Goal: Communication & Community: Answer question/provide support

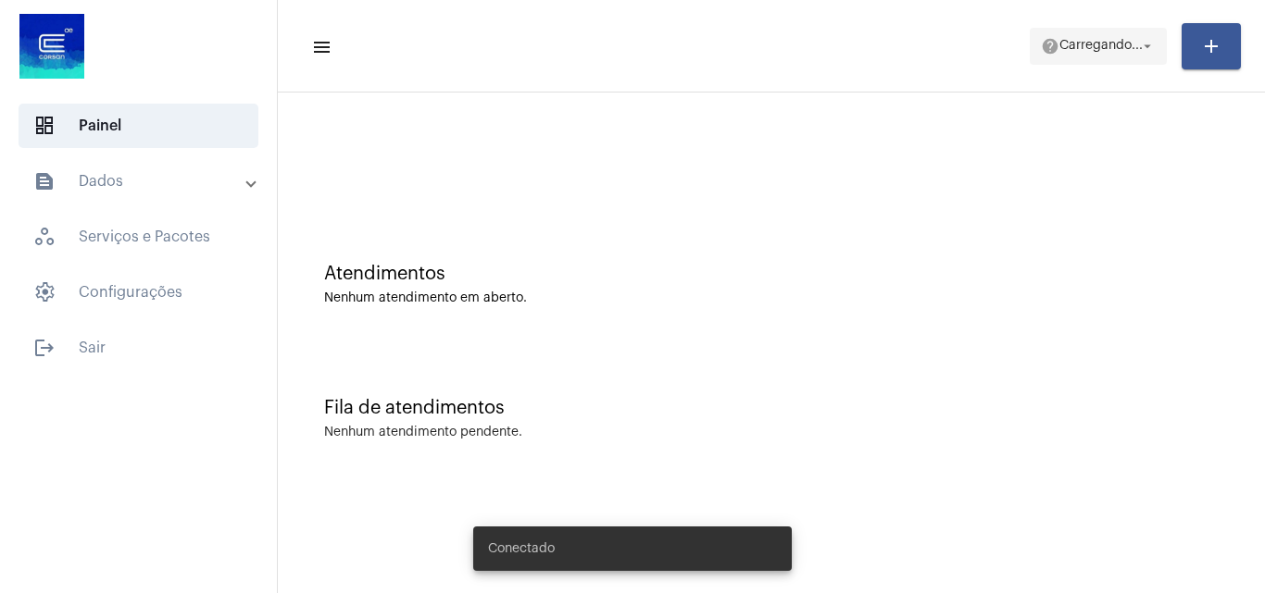
click at [1090, 56] on span "help Carregando... arrow_drop_down" at bounding box center [1098, 45] width 115 height 33
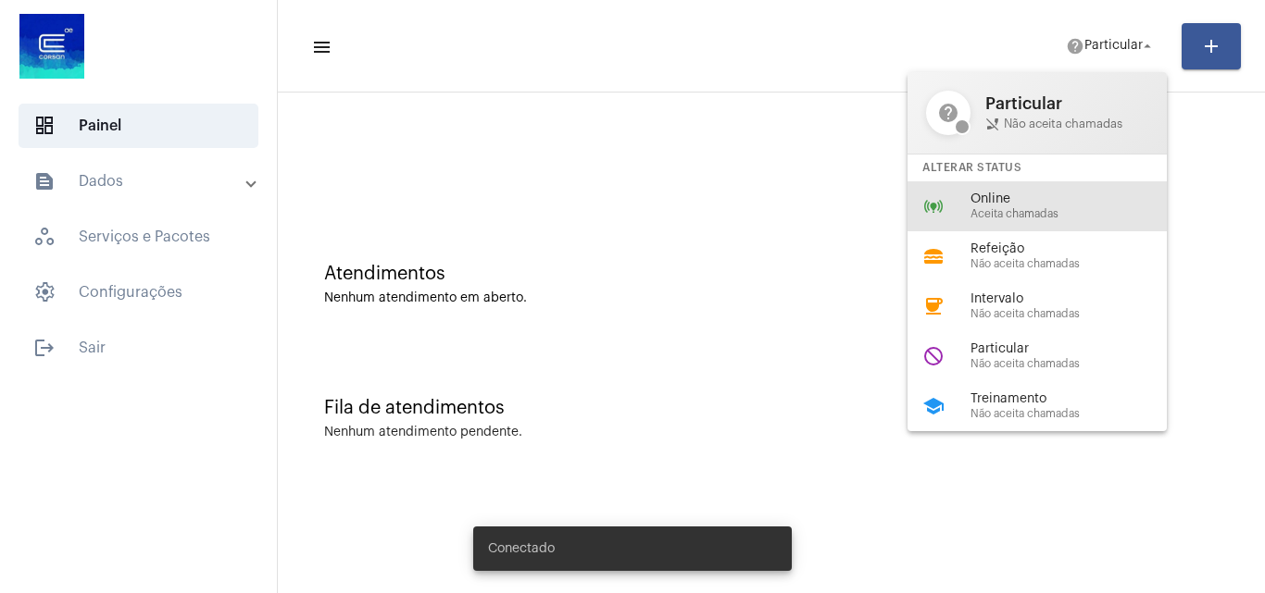
click at [1062, 200] on span "Online" at bounding box center [1075, 200] width 211 height 14
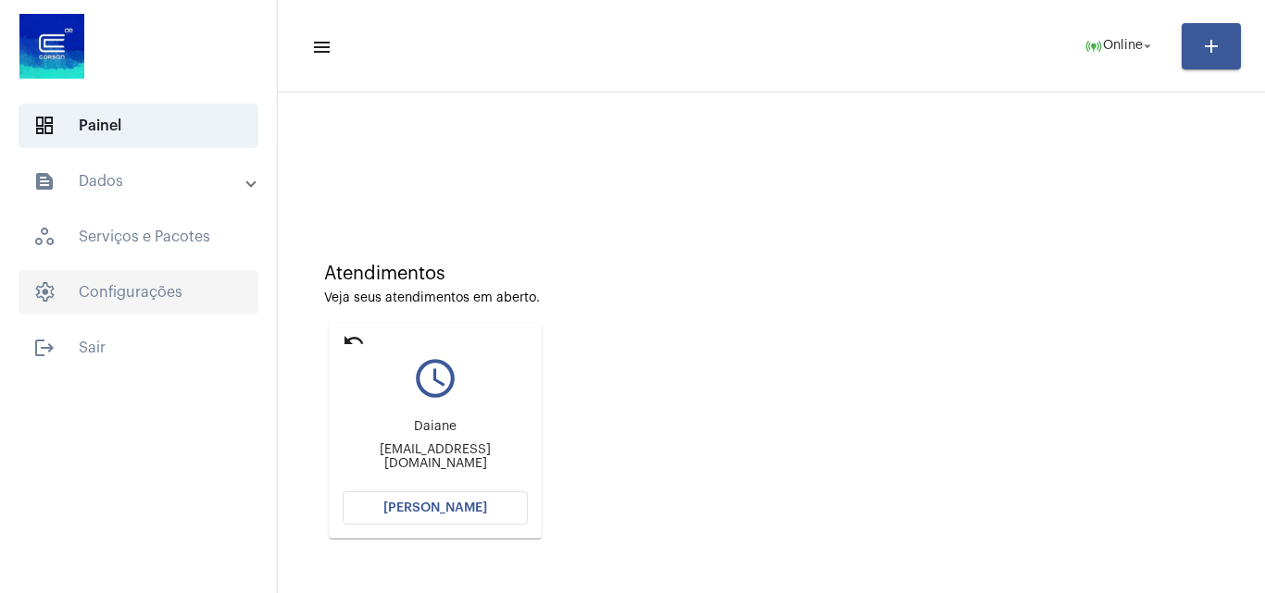
click at [86, 306] on span "settings Configurações" at bounding box center [139, 292] width 240 height 44
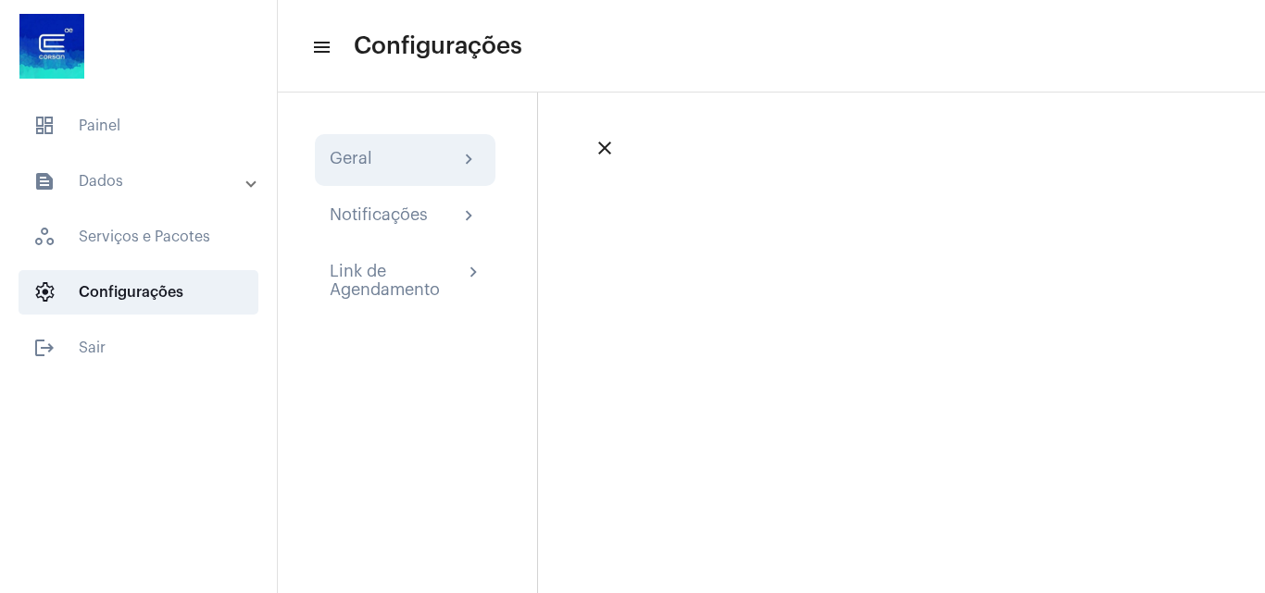
click at [340, 156] on div "Geral" at bounding box center [351, 160] width 43 height 22
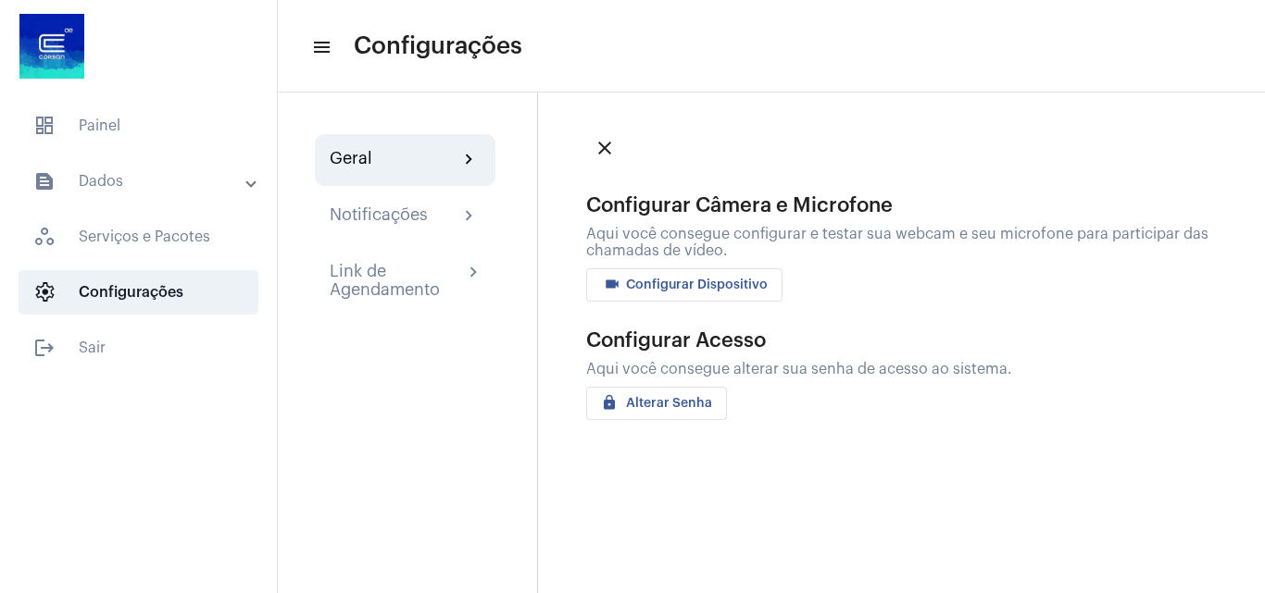
click at [704, 281] on span "videocam Configurar Dispositivo" at bounding box center [684, 285] width 167 height 13
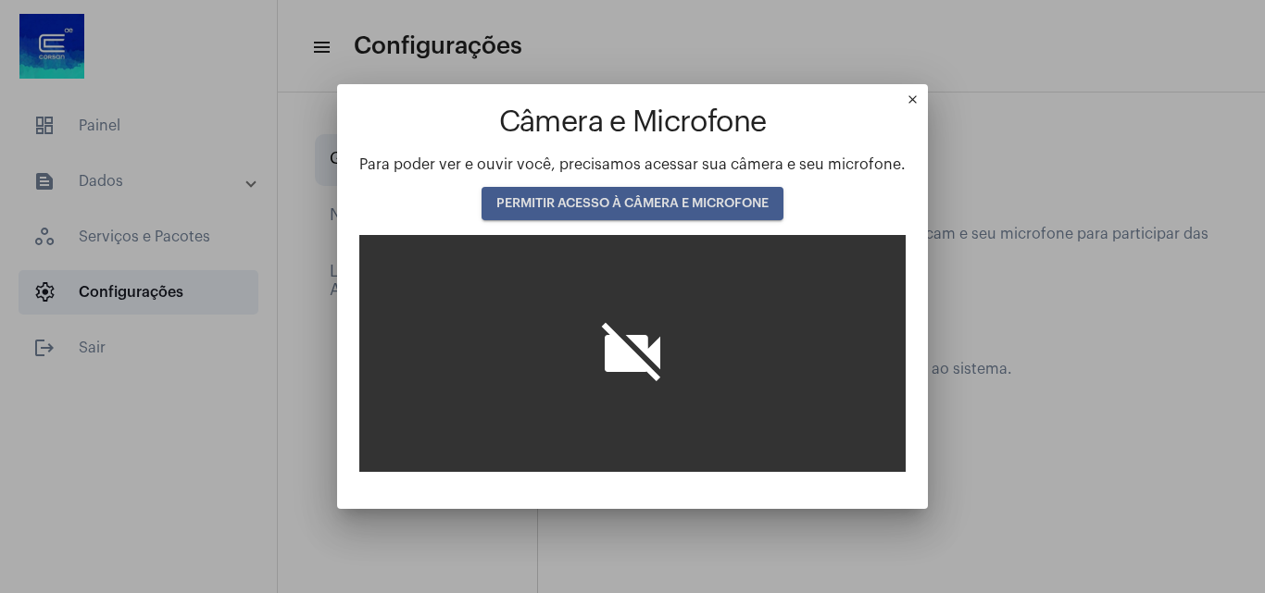
click at [705, 204] on span "PERMITIR ACESSO À CÂMERA E MICROFONE" at bounding box center [632, 203] width 272 height 13
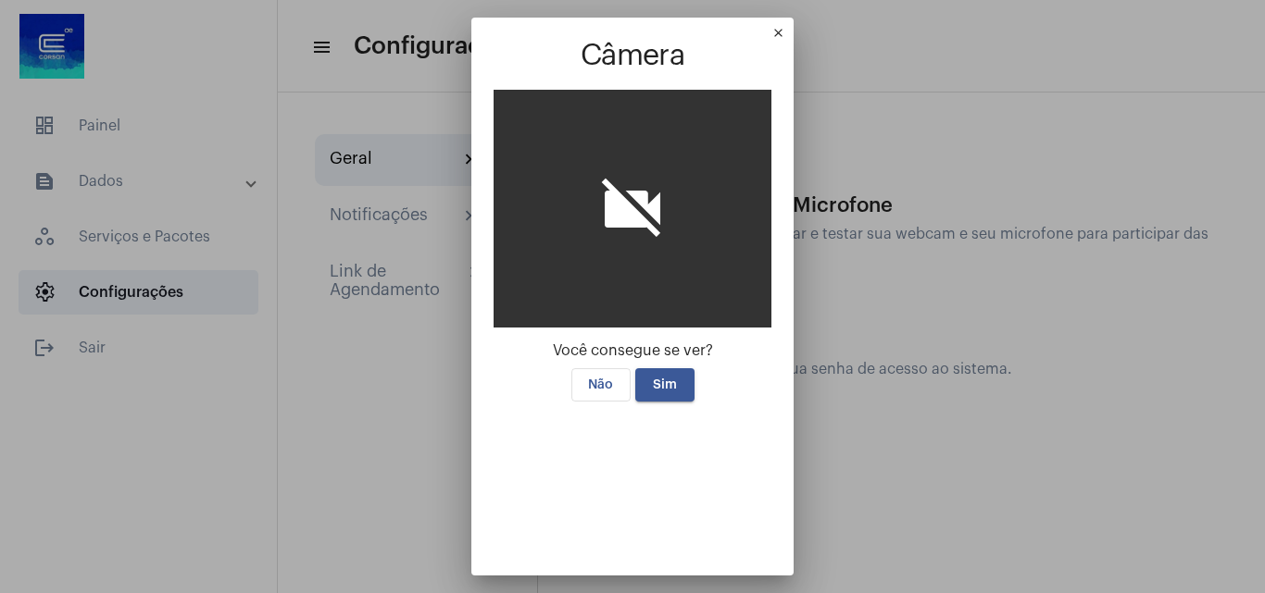
click at [656, 411] on video at bounding box center [632, 480] width 278 height 139
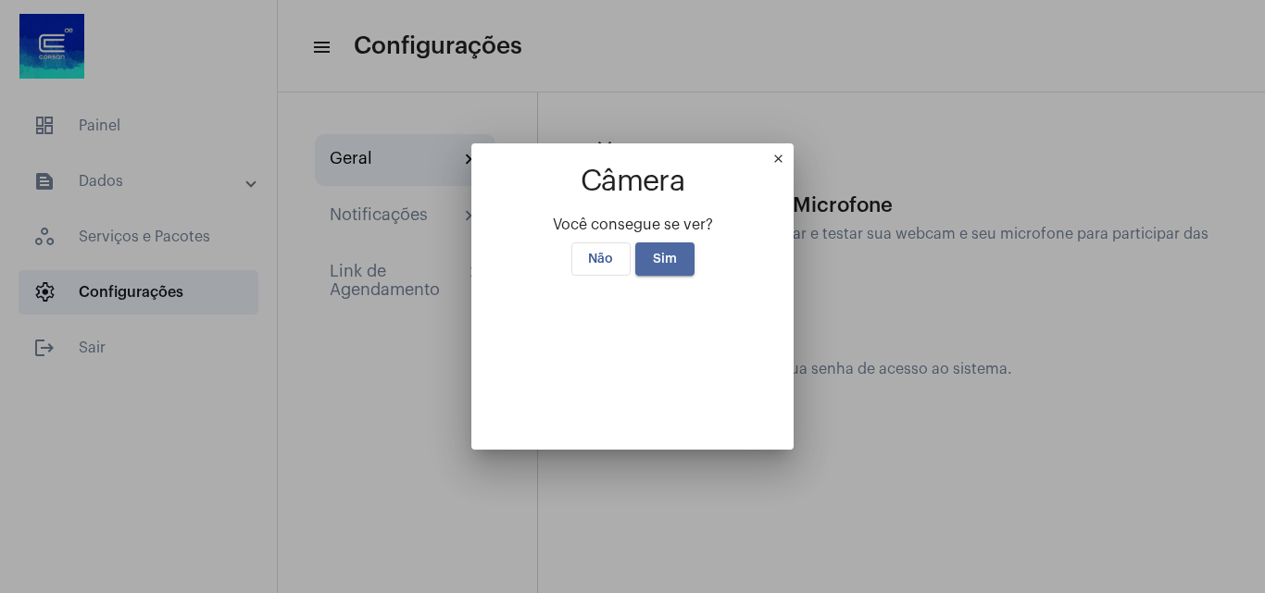
click at [654, 253] on span "Sim" at bounding box center [665, 259] width 24 height 13
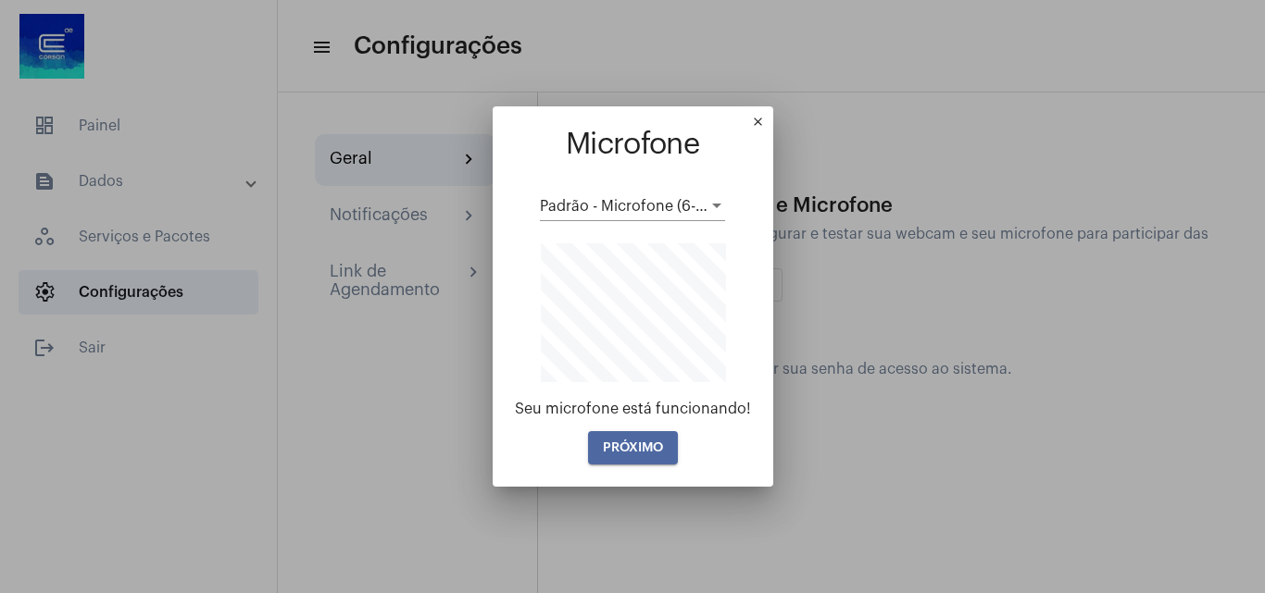
click at [641, 442] on span "PRÓXIMO" at bounding box center [633, 448] width 60 height 13
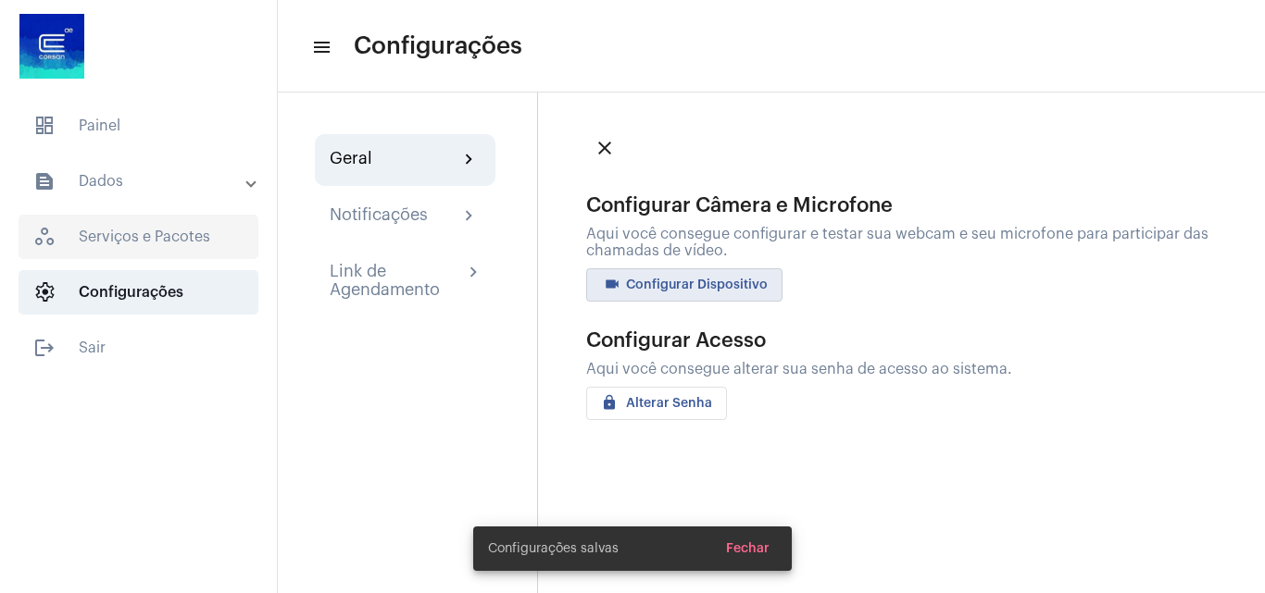
click at [114, 106] on span "dashboard Painel" at bounding box center [139, 126] width 240 height 44
click at [114, 118] on span "dashboard Painel" at bounding box center [139, 126] width 240 height 44
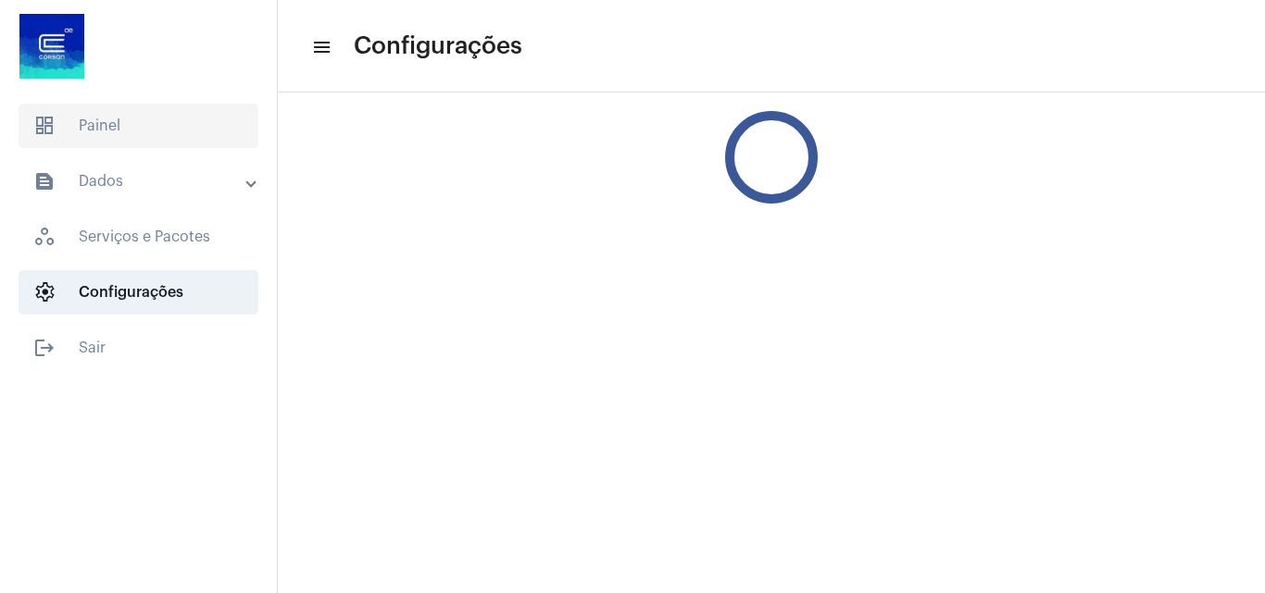
click at [106, 123] on span "dashboard Painel" at bounding box center [139, 126] width 240 height 44
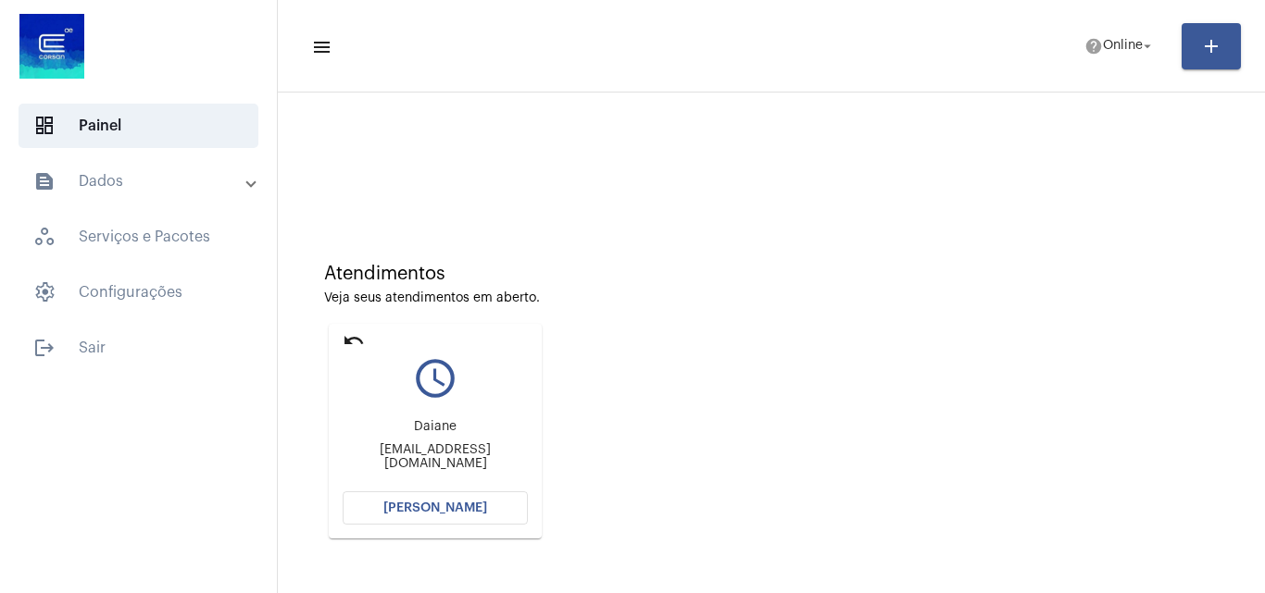
click at [428, 507] on span "[PERSON_NAME]" at bounding box center [435, 508] width 104 height 13
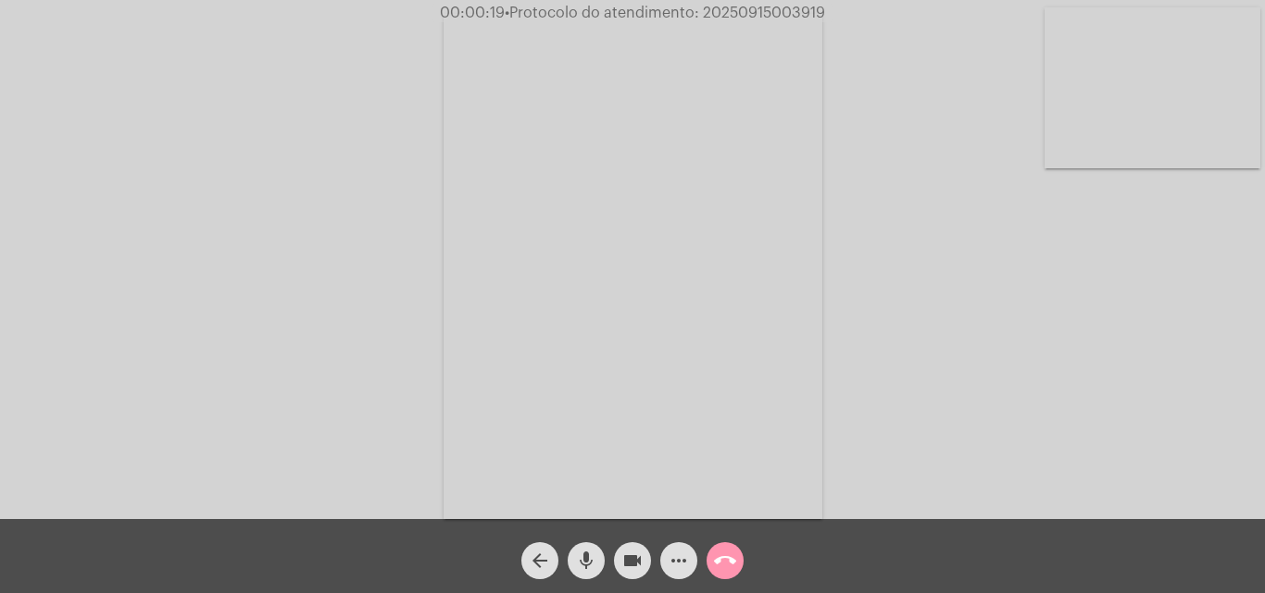
click at [578, 553] on mat-icon "mic" at bounding box center [586, 561] width 22 height 22
click at [595, 567] on mat-icon "mic_off" at bounding box center [586, 561] width 22 height 22
click at [576, 562] on mat-icon "mic" at bounding box center [586, 561] width 22 height 22
click at [585, 552] on mat-icon "mic_off" at bounding box center [586, 561] width 22 height 22
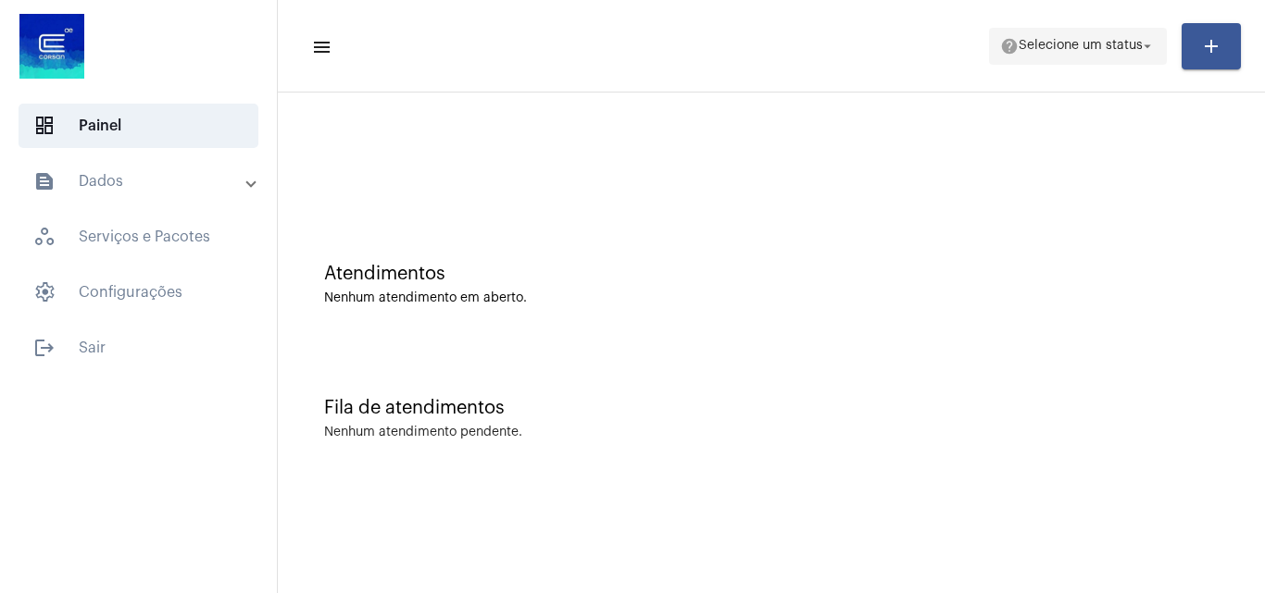
click at [1003, 47] on mat-icon "help" at bounding box center [1009, 46] width 19 height 19
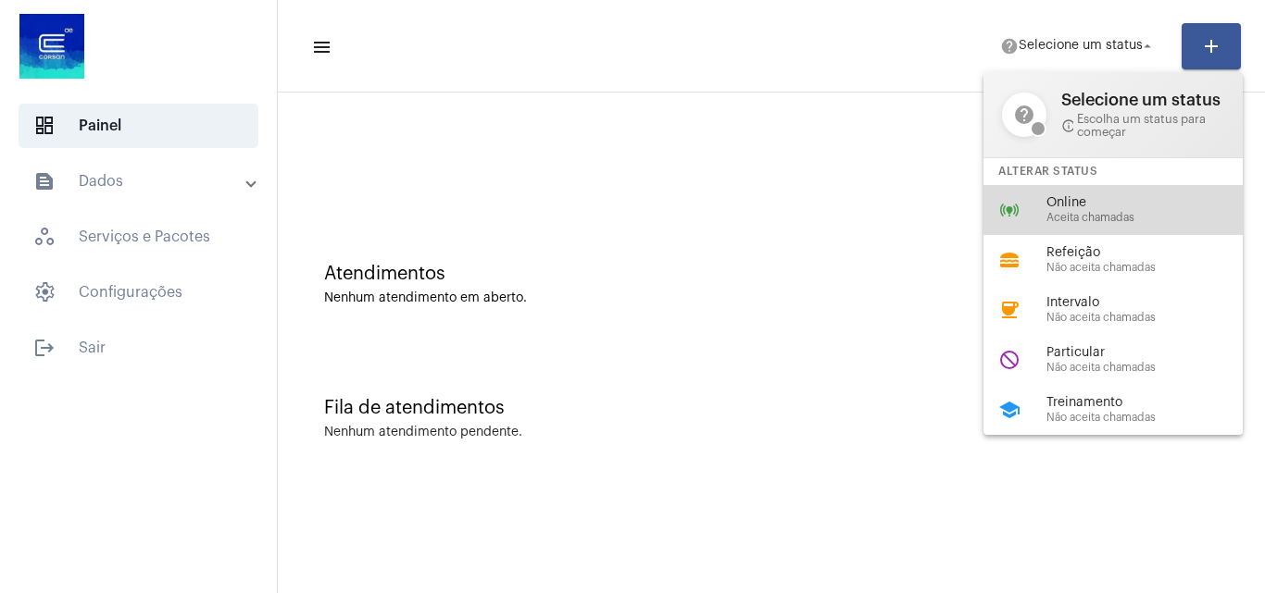
click at [1047, 222] on span "Aceita chamadas" at bounding box center [1151, 218] width 211 height 12
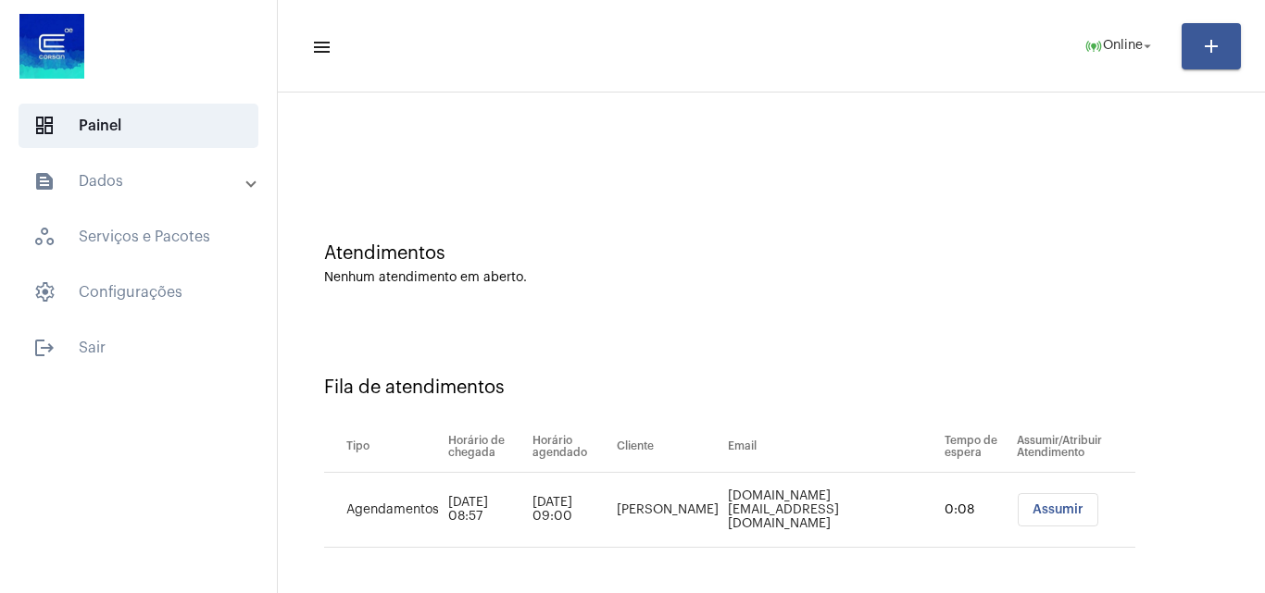
scroll to position [25, 0]
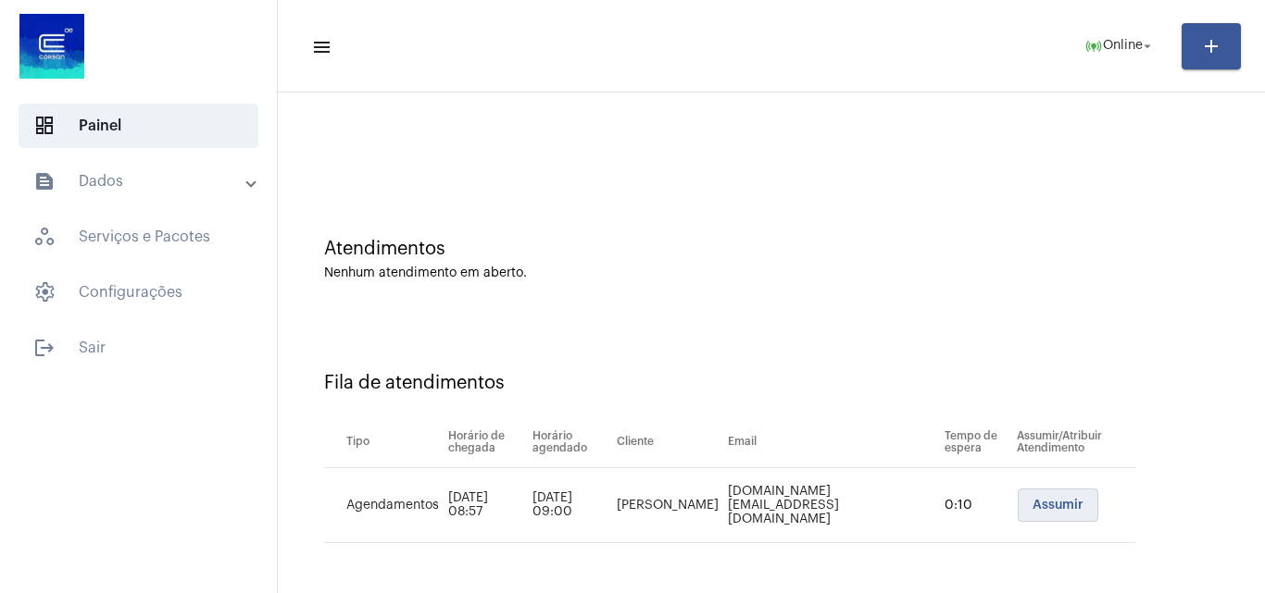
click at [1032, 505] on span "Assumir" at bounding box center [1057, 505] width 51 height 13
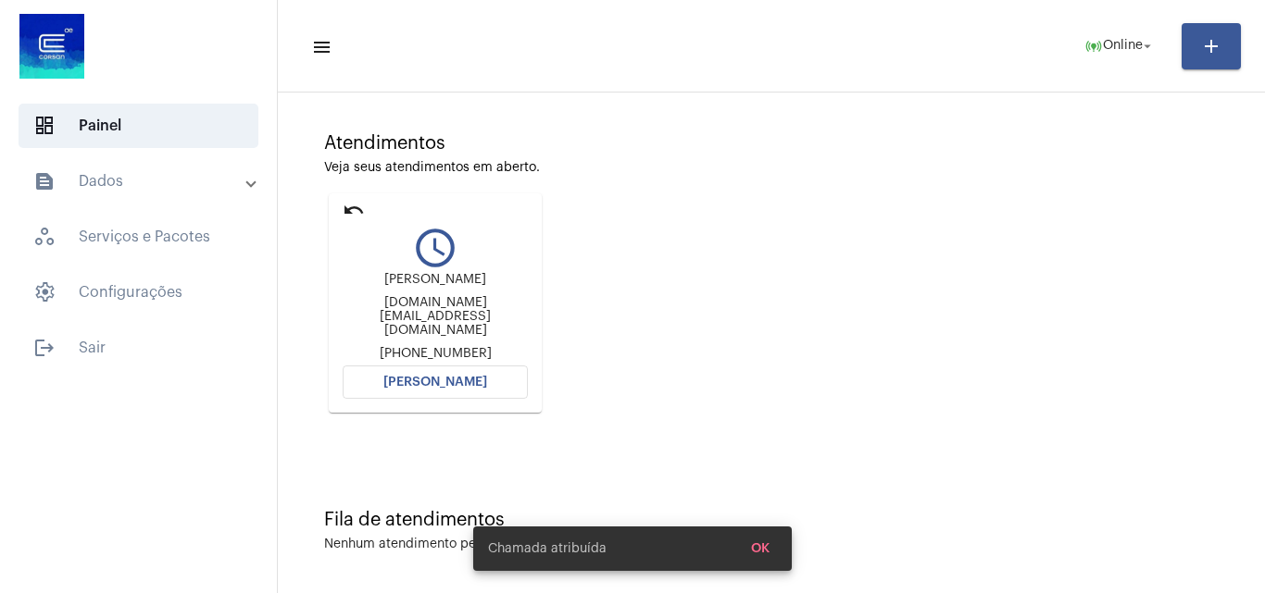
scroll to position [0, 0]
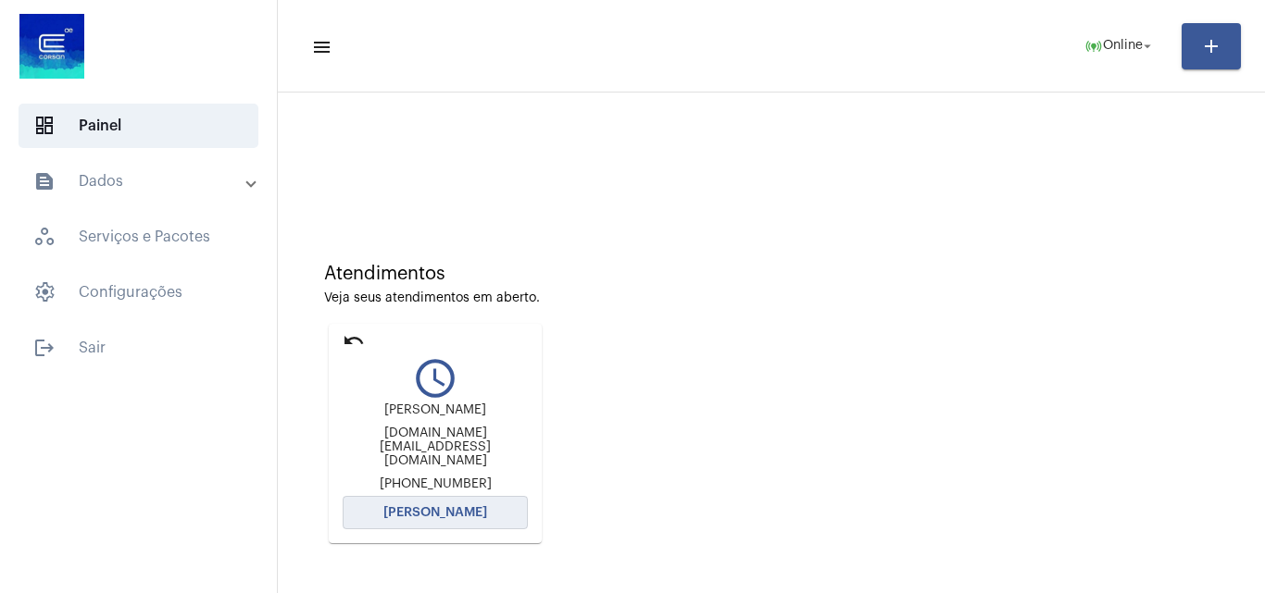
click at [389, 501] on button "[PERSON_NAME]" at bounding box center [435, 512] width 185 height 33
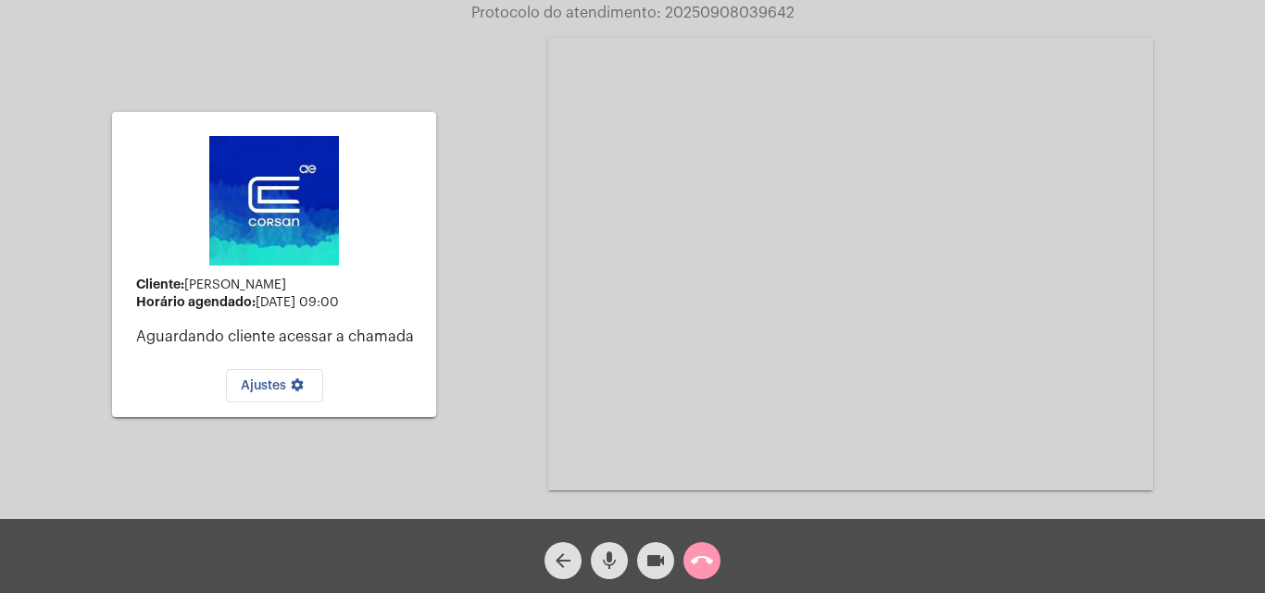
click at [605, 572] on mat-icon "mic" at bounding box center [609, 561] width 22 height 22
click at [567, 551] on mat-icon "arrow_back" at bounding box center [563, 561] width 22 height 22
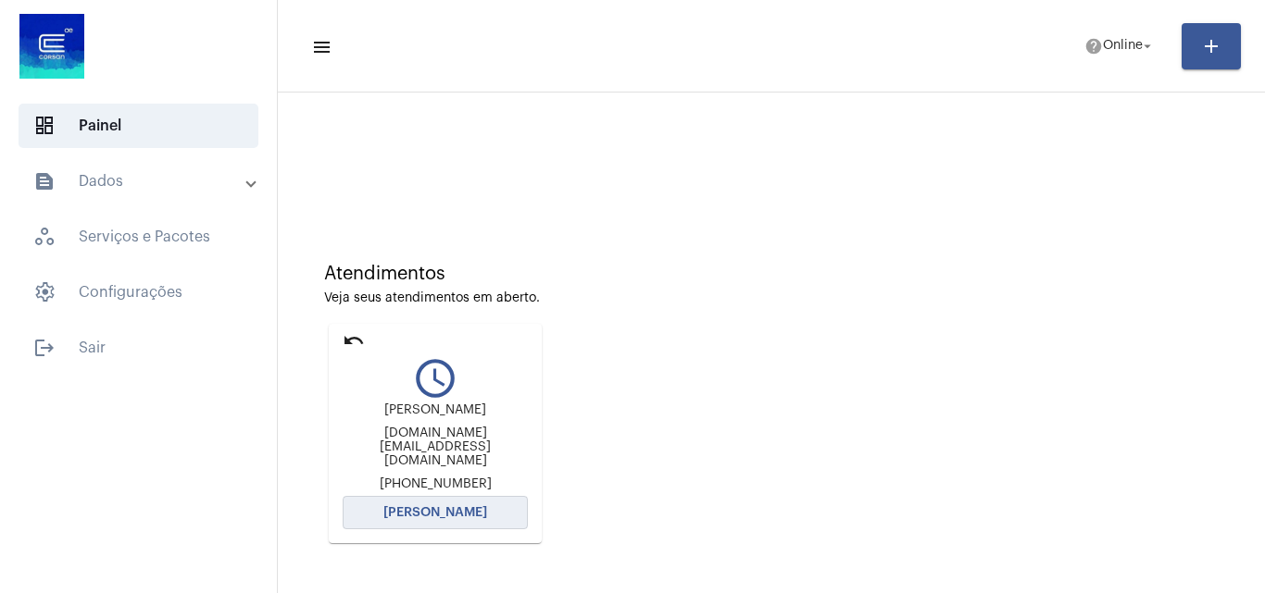
click at [476, 517] on button "[PERSON_NAME]" at bounding box center [435, 512] width 185 height 33
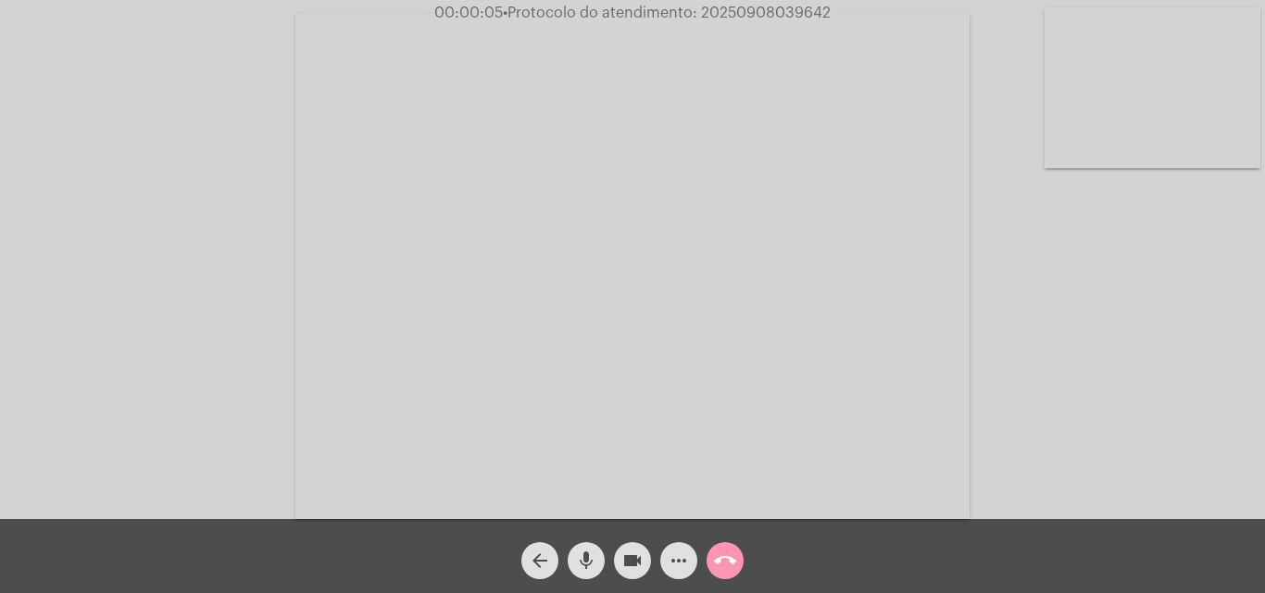
click at [587, 568] on mat-icon "mic" at bounding box center [586, 561] width 22 height 22
click at [596, 560] on mat-icon "mic_off" at bounding box center [586, 561] width 22 height 22
click at [582, 554] on mat-icon "mic" at bounding box center [586, 561] width 22 height 22
click at [581, 553] on mat-icon "mic_off" at bounding box center [586, 561] width 22 height 22
click at [587, 561] on mat-icon "mic" at bounding box center [586, 561] width 22 height 22
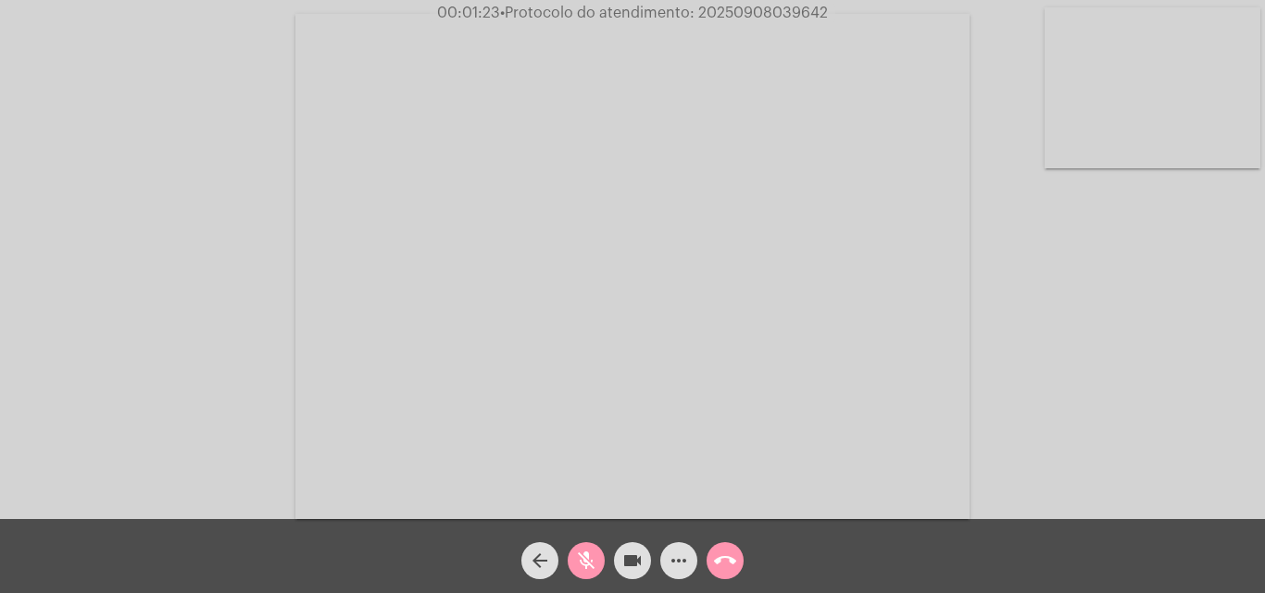
click at [592, 552] on mat-icon "mic_off" at bounding box center [586, 561] width 22 height 22
click at [592, 555] on mat-icon "mic" at bounding box center [586, 561] width 22 height 22
click at [583, 554] on mat-icon "mic_off" at bounding box center [586, 561] width 22 height 22
click at [587, 557] on mat-icon "mic" at bounding box center [586, 561] width 22 height 22
click at [583, 564] on mat-icon "mic_off" at bounding box center [586, 561] width 22 height 22
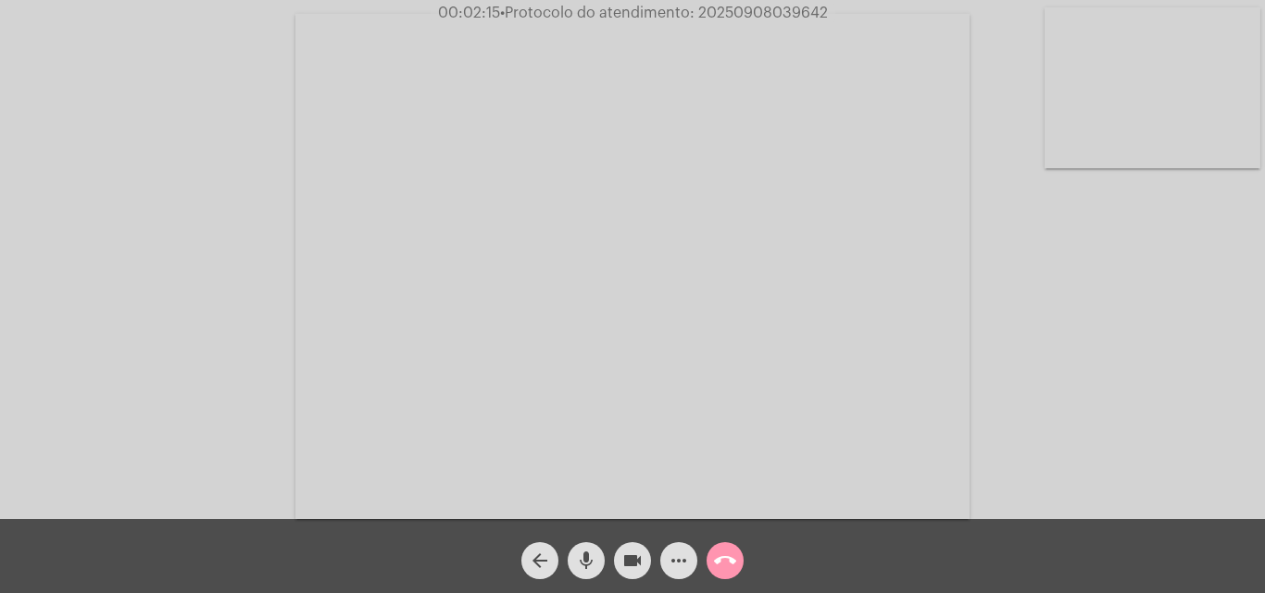
click at [678, 567] on mat-icon "more_horiz" at bounding box center [678, 561] width 22 height 22
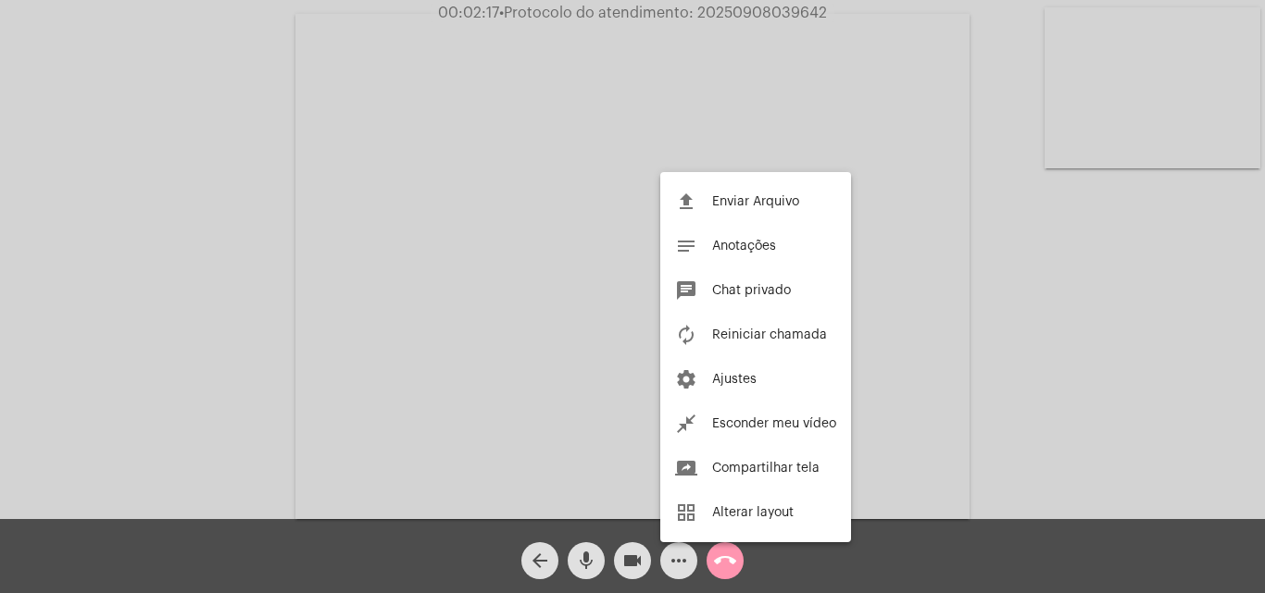
click at [434, 219] on div at bounding box center [632, 296] width 1265 height 593
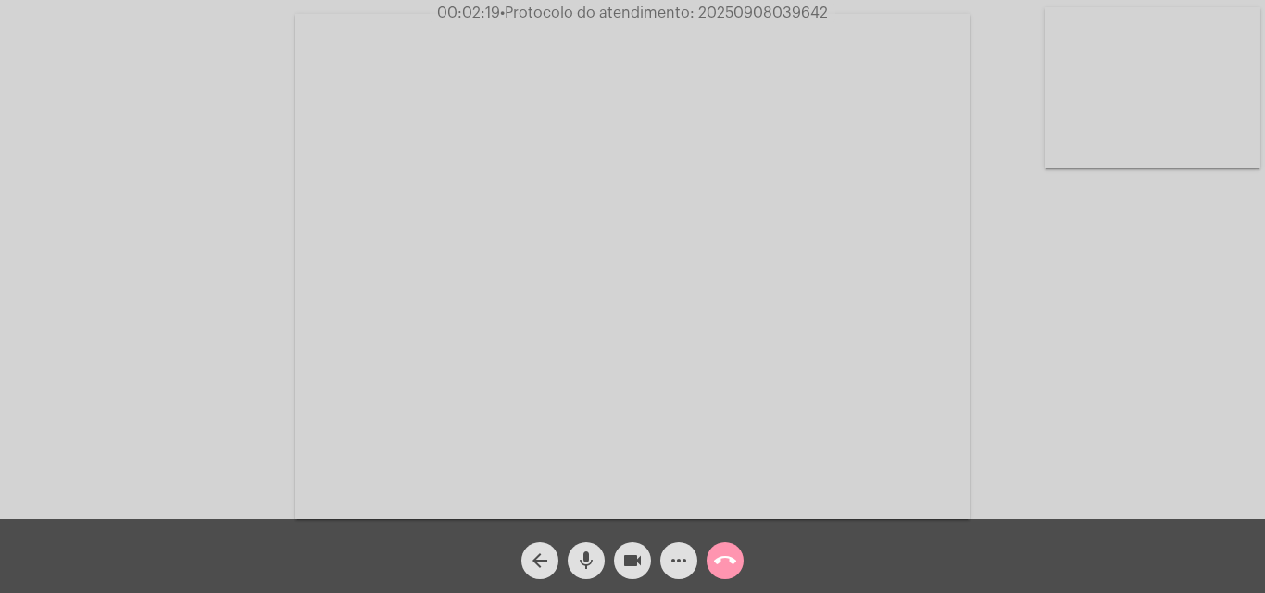
click at [590, 560] on mat-icon "mic" at bounding box center [586, 561] width 22 height 22
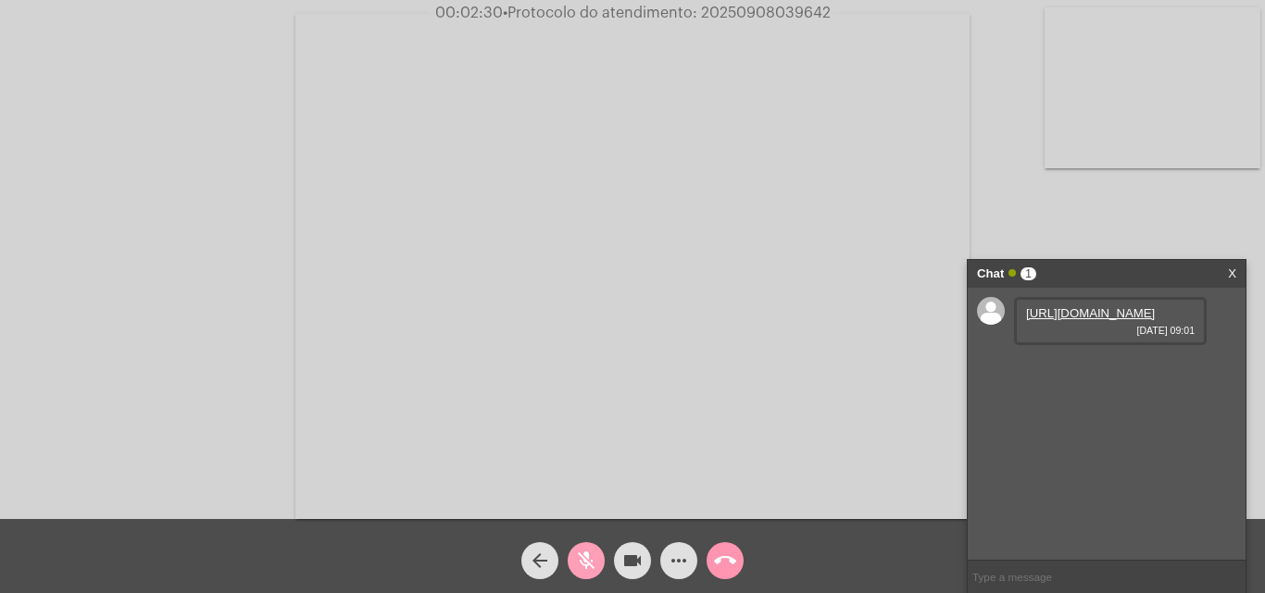
click at [589, 556] on mat-icon "mic_off" at bounding box center [586, 561] width 22 height 22
click at [1060, 320] on link "https://neft-transfer-bucket.s3.amazonaws.com/temp-02ede4c3-720f-641f-5e53-0b4d…" at bounding box center [1090, 313] width 129 height 14
click at [1077, 373] on link "https://neft-transfer-bucket.s3.amazonaws.com/temp-f5dfb7d6-e78c-bdae-909d-3acc…" at bounding box center [1090, 366] width 129 height 14
click at [585, 565] on mat-icon "mic" at bounding box center [586, 561] width 22 height 22
click at [598, 559] on button "mic_off" at bounding box center [585, 560] width 37 height 37
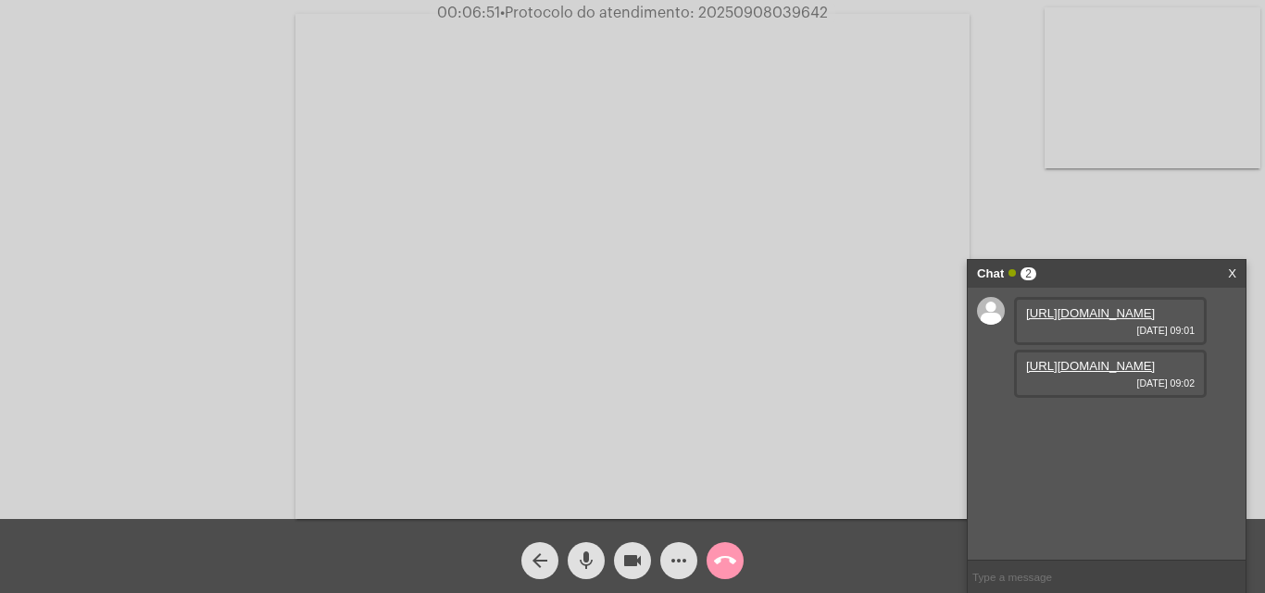
click at [595, 564] on mat-icon "mic" at bounding box center [586, 561] width 22 height 22
click at [586, 551] on mat-icon "mic_off" at bounding box center [586, 561] width 22 height 22
click at [594, 564] on mat-icon "mic" at bounding box center [586, 561] width 22 height 22
click at [587, 557] on mat-icon "mic_off" at bounding box center [586, 561] width 22 height 22
click at [679, 559] on mat-icon "more_horiz" at bounding box center [678, 561] width 22 height 22
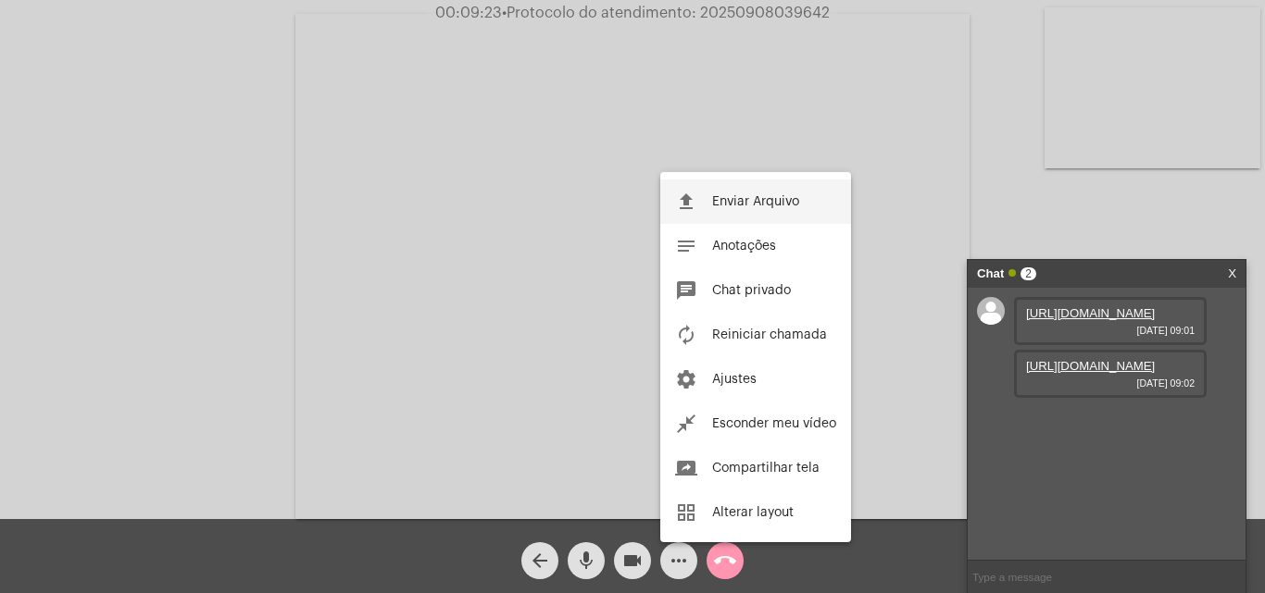
click at [718, 206] on span "Enviar Arquivo" at bounding box center [755, 201] width 87 height 13
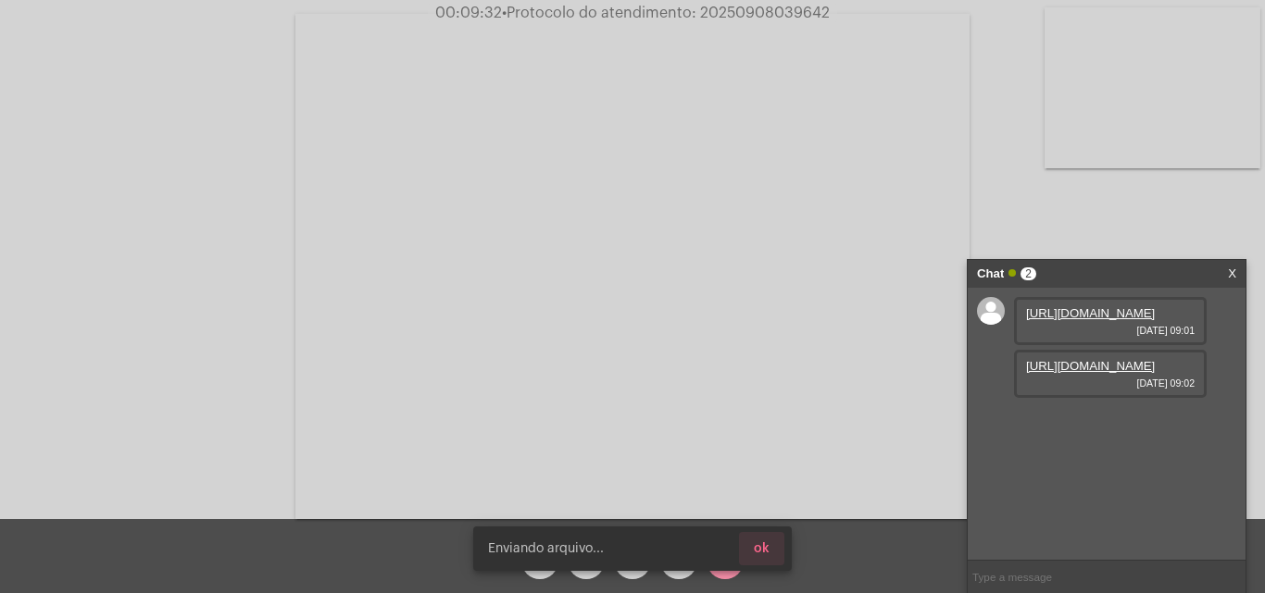
click at [771, 552] on button "ok" at bounding box center [761, 548] width 45 height 33
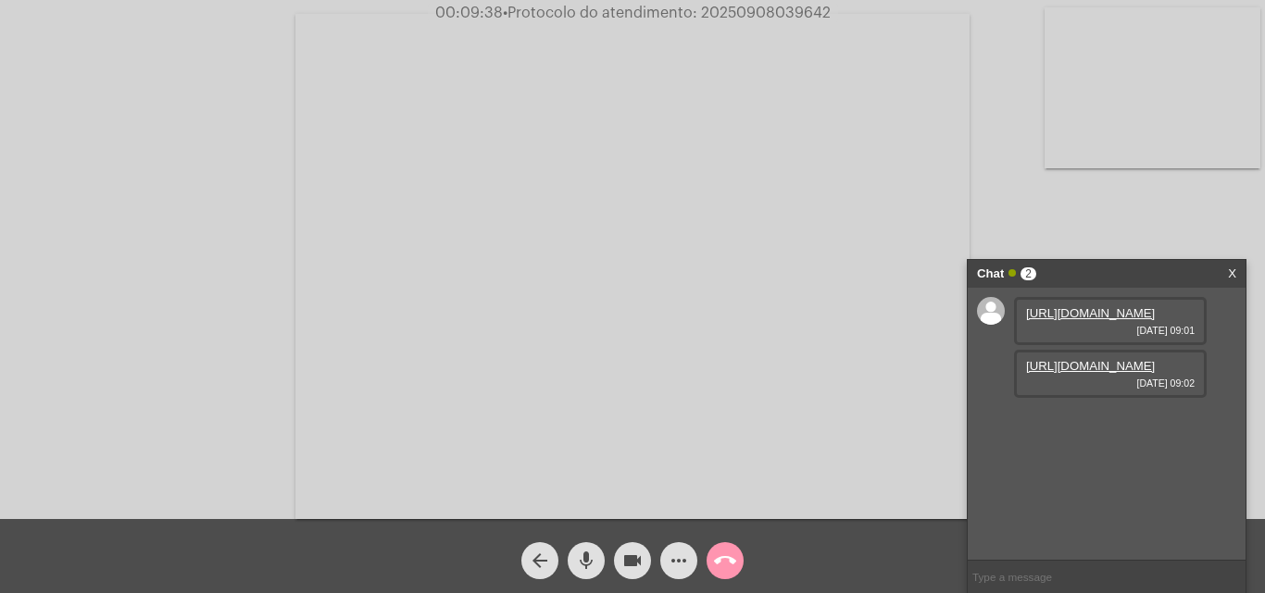
click at [686, 556] on mat-icon "more_horiz" at bounding box center [678, 561] width 22 height 22
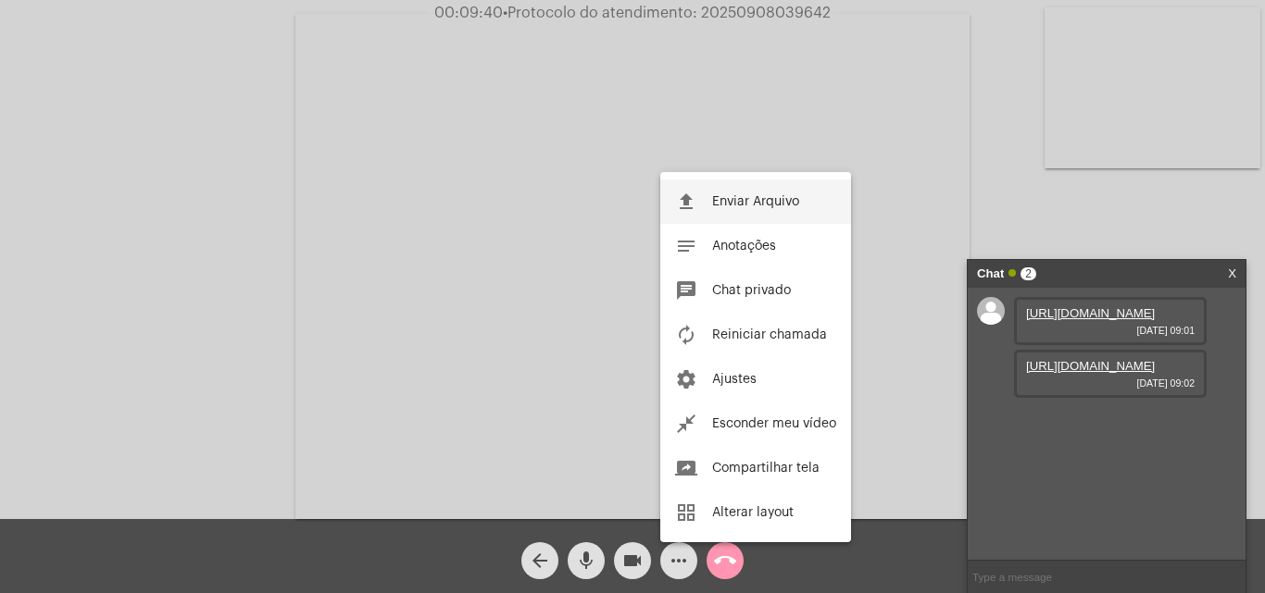
click at [715, 204] on span "Enviar Arquivo" at bounding box center [755, 201] width 87 height 13
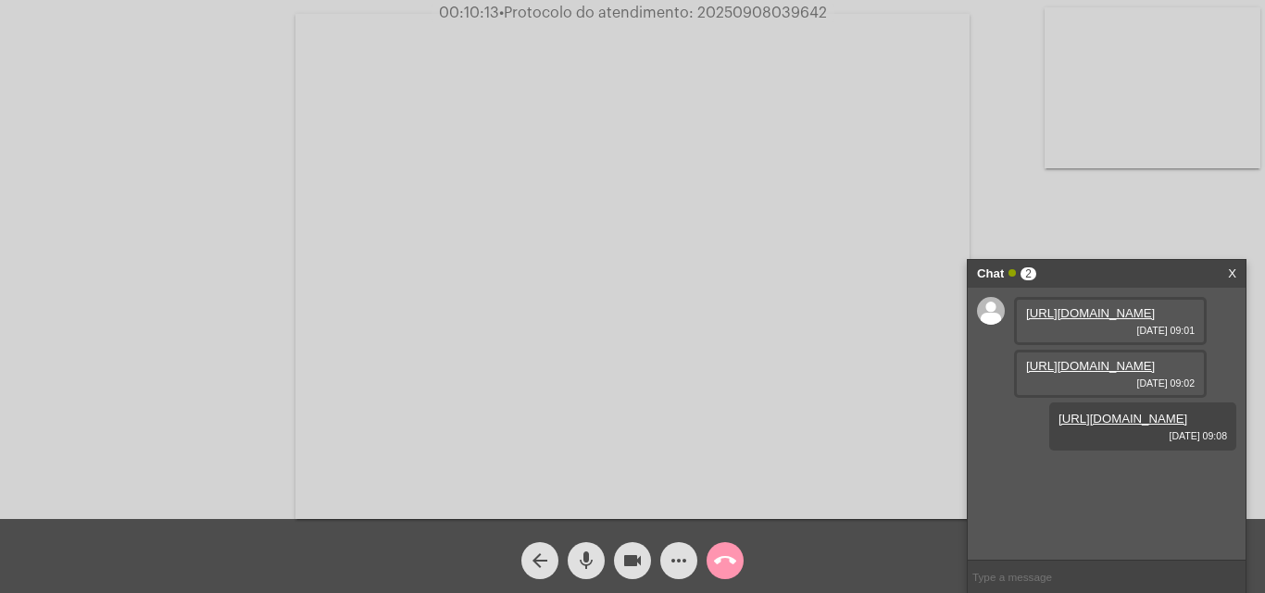
click at [581, 559] on mat-icon "mic" at bounding box center [586, 561] width 22 height 22
click at [584, 570] on mat-icon "mic_off" at bounding box center [586, 561] width 22 height 22
click at [590, 555] on mat-icon "mic" at bounding box center [586, 561] width 22 height 22
click at [591, 558] on mat-icon "mic_off" at bounding box center [586, 561] width 22 height 22
click at [586, 547] on span "mic" at bounding box center [586, 560] width 22 height 37
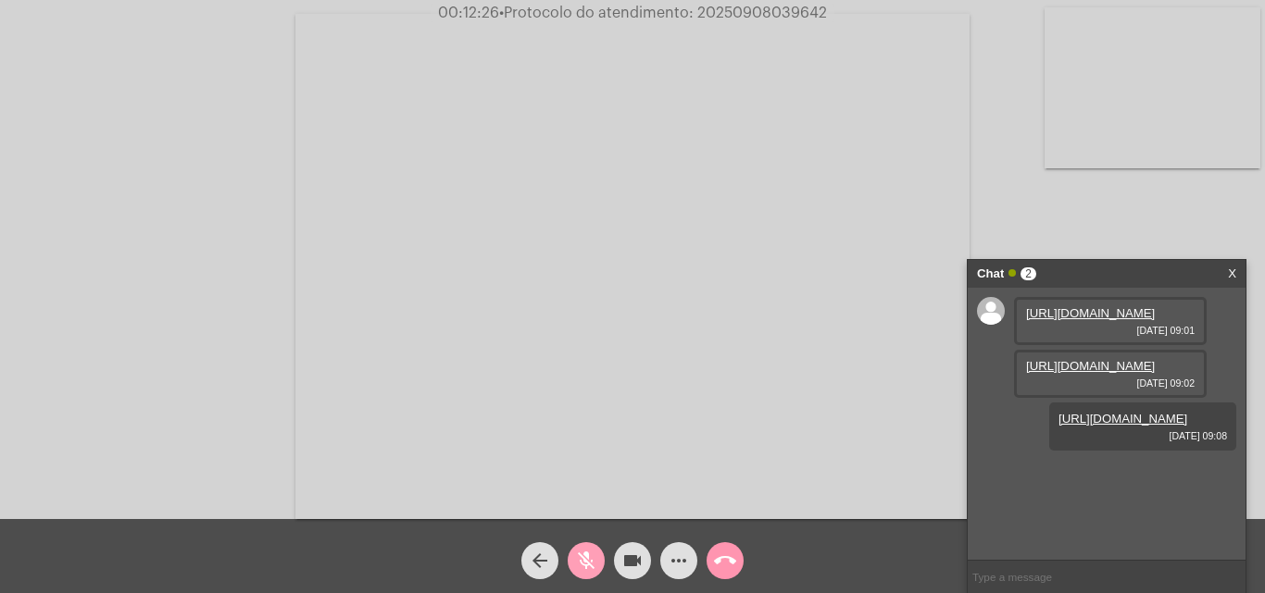
click at [593, 555] on mat-icon "mic_off" at bounding box center [586, 561] width 22 height 22
click at [585, 565] on mat-icon "mic" at bounding box center [586, 561] width 22 height 22
click at [622, 561] on button "videocam" at bounding box center [632, 560] width 37 height 37
click at [579, 559] on mat-icon "mic_off" at bounding box center [586, 561] width 22 height 22
click at [626, 566] on mat-icon "videocam_off" at bounding box center [632, 561] width 22 height 22
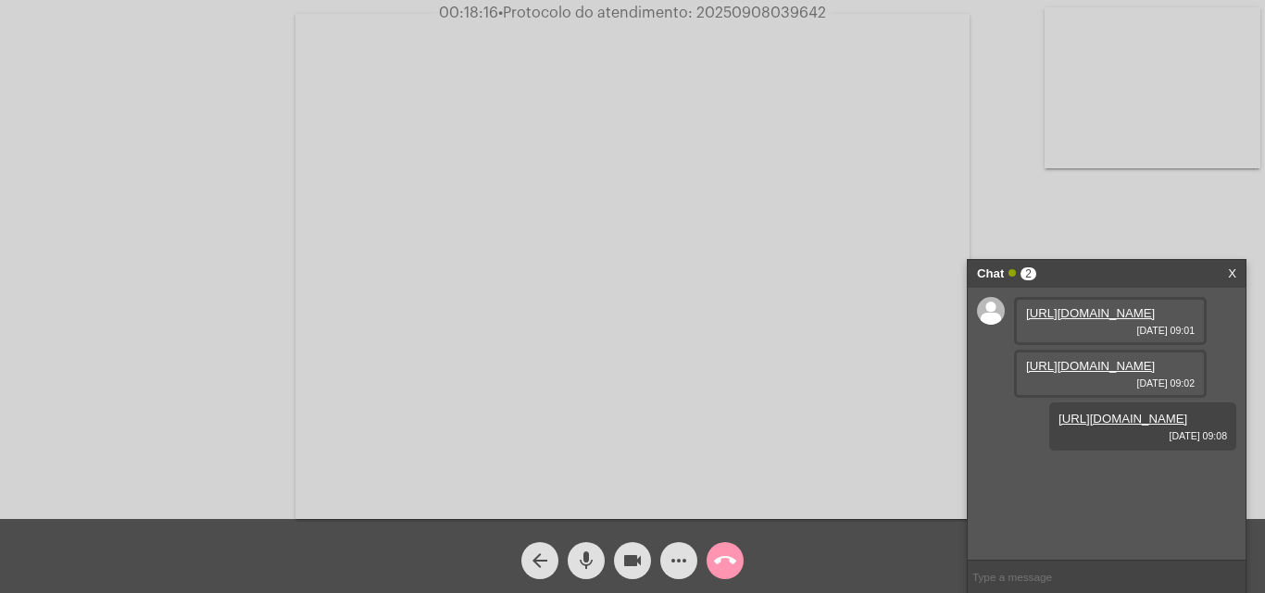
click at [592, 555] on mat-icon "mic" at bounding box center [586, 561] width 22 height 22
click at [587, 565] on mat-icon "mic_off" at bounding box center [586, 561] width 22 height 22
click at [741, 11] on span "• Protocolo do atendimento: 20250908039642" at bounding box center [663, 13] width 328 height 15
copy span "20250908039642"
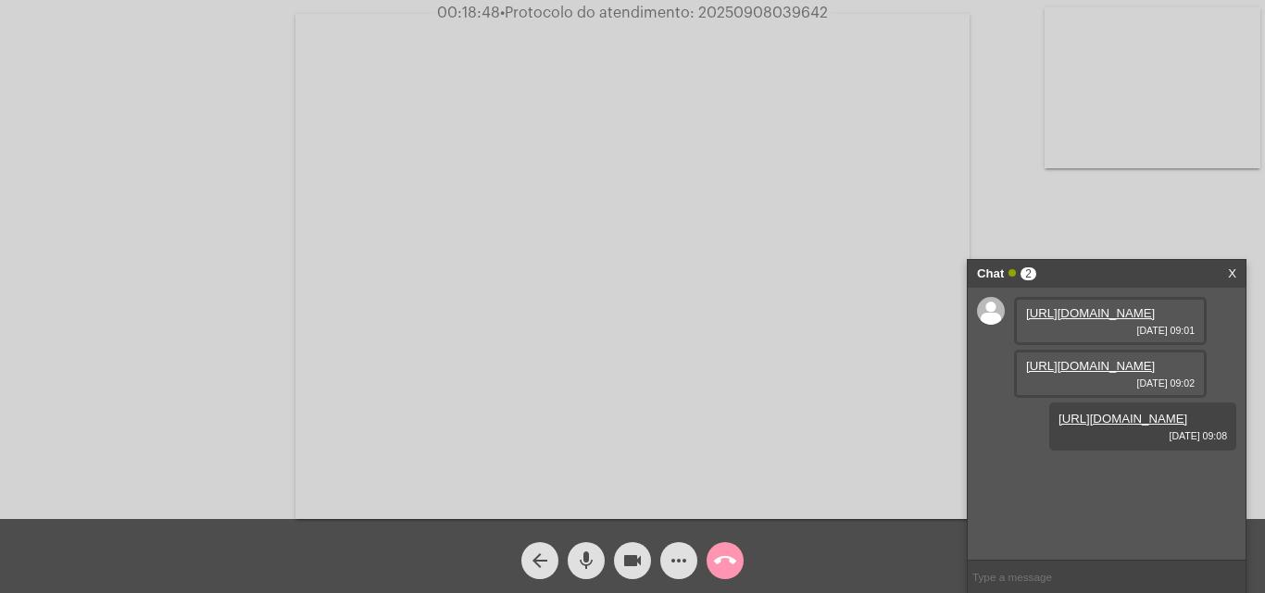
click at [729, 557] on mat-icon "call_end" at bounding box center [725, 561] width 22 height 22
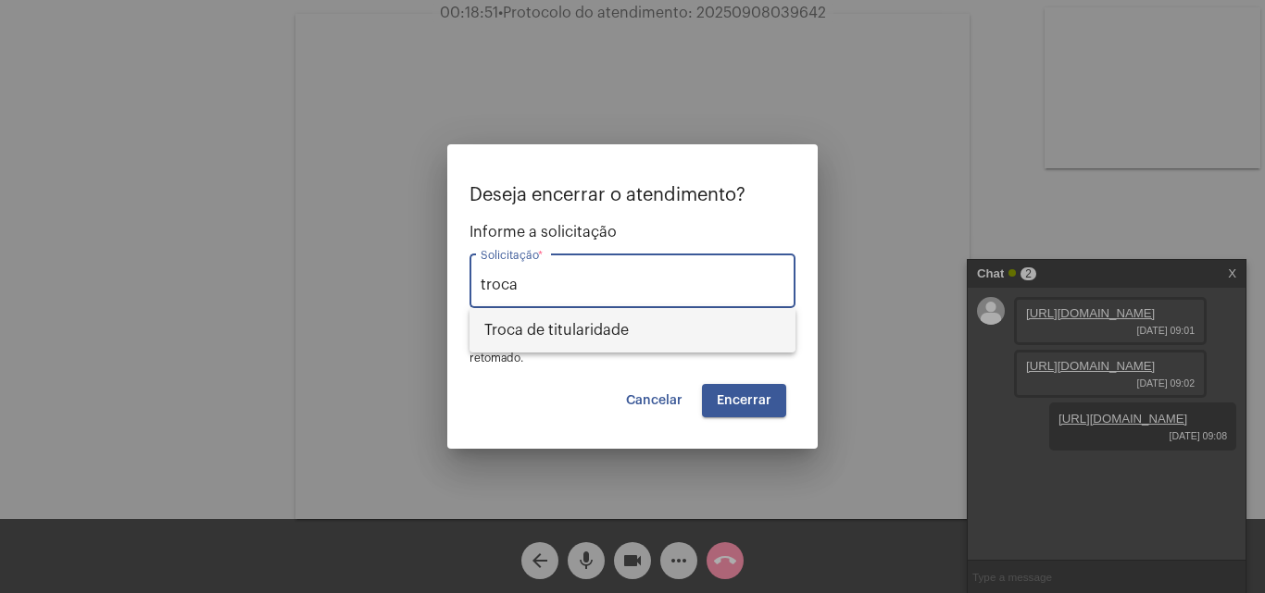
click at [580, 333] on span "Troca de titularidade" at bounding box center [632, 330] width 296 height 44
type input "Troca de titularidade"
click at [739, 399] on span "Encerrar" at bounding box center [744, 400] width 55 height 13
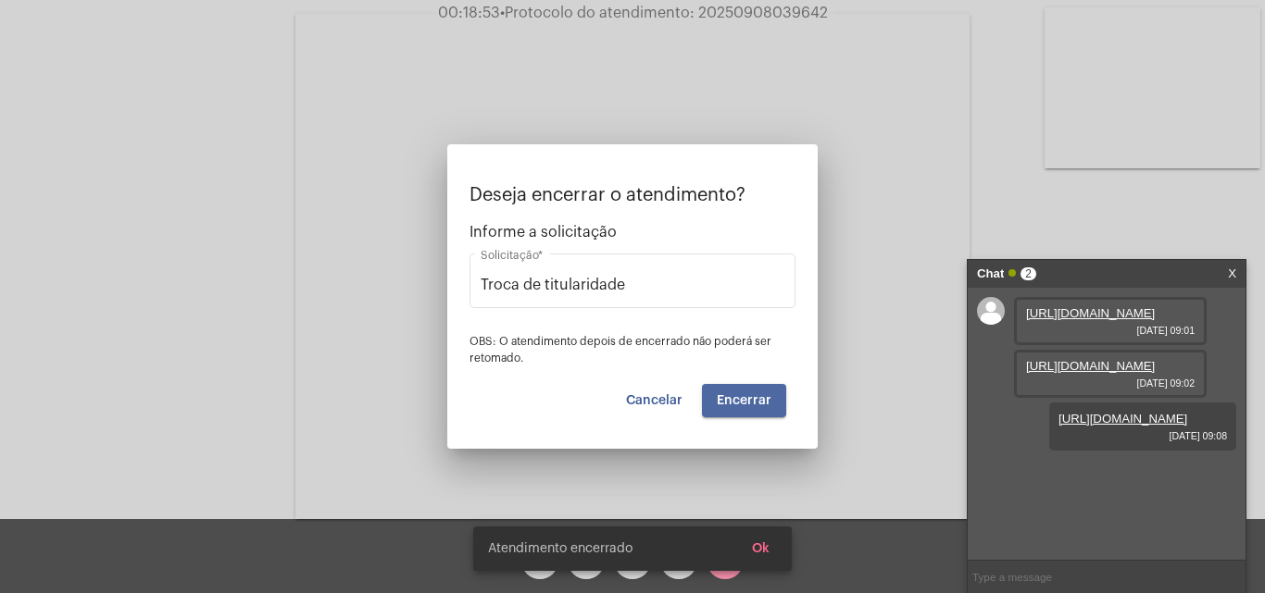
click at [739, 399] on span "Encerrar" at bounding box center [744, 400] width 55 height 13
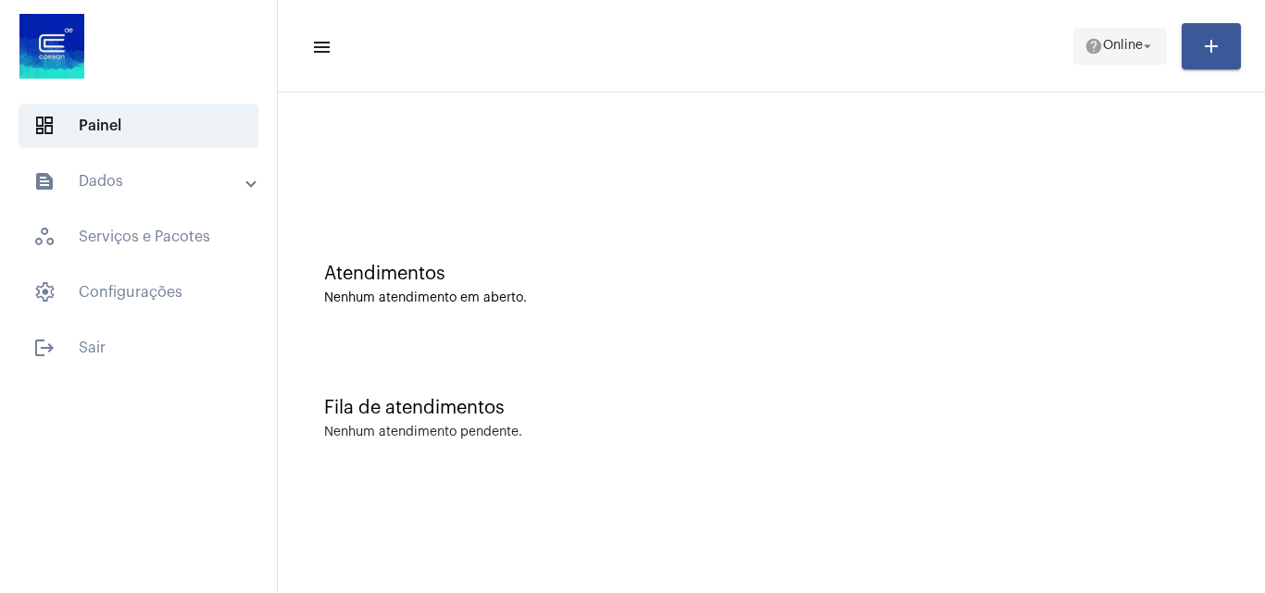
click at [1084, 50] on mat-icon "help" at bounding box center [1093, 46] width 19 height 19
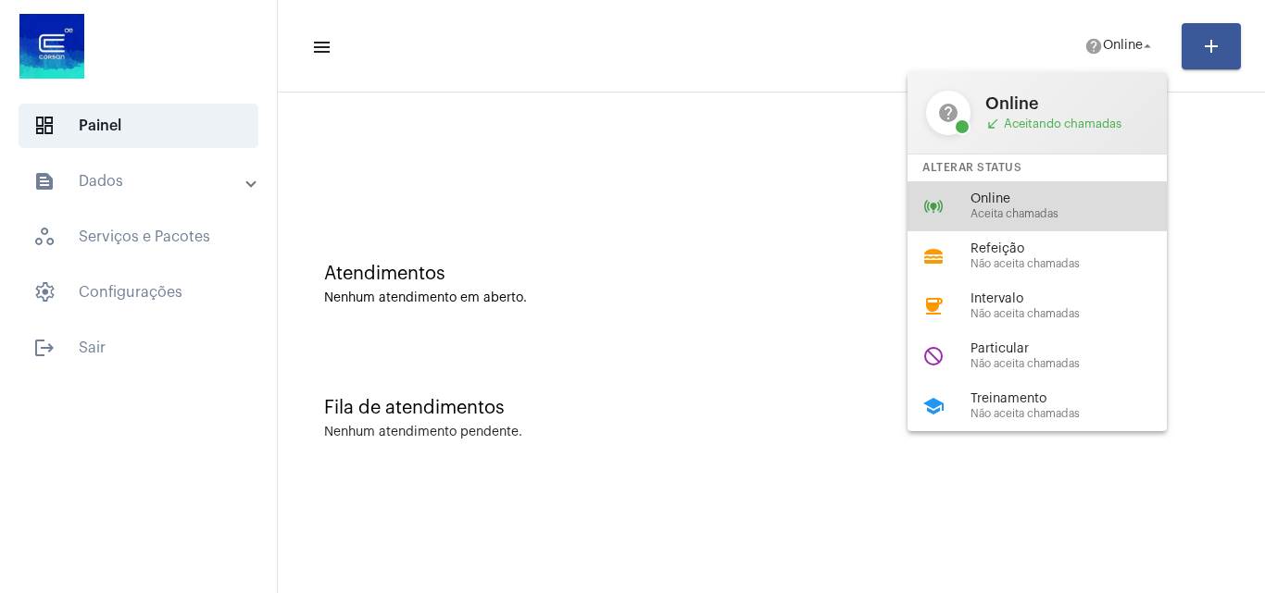
click at [1028, 208] on span "Aceita chamadas" at bounding box center [1075, 214] width 211 height 12
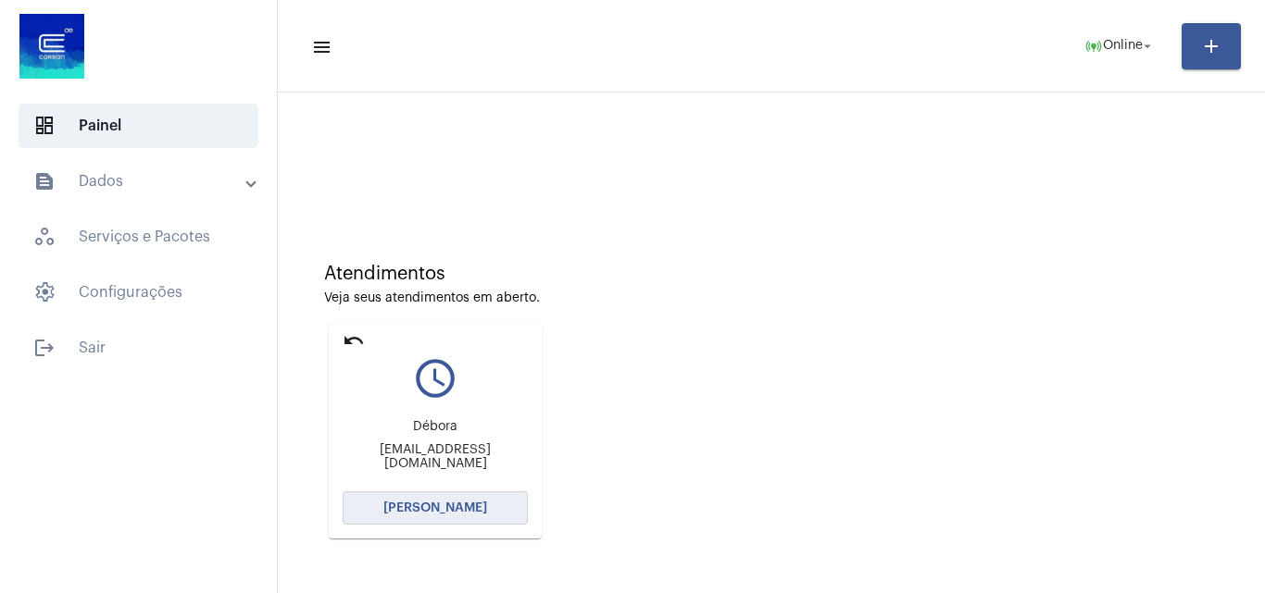
click at [489, 499] on button "[PERSON_NAME]" at bounding box center [435, 508] width 185 height 33
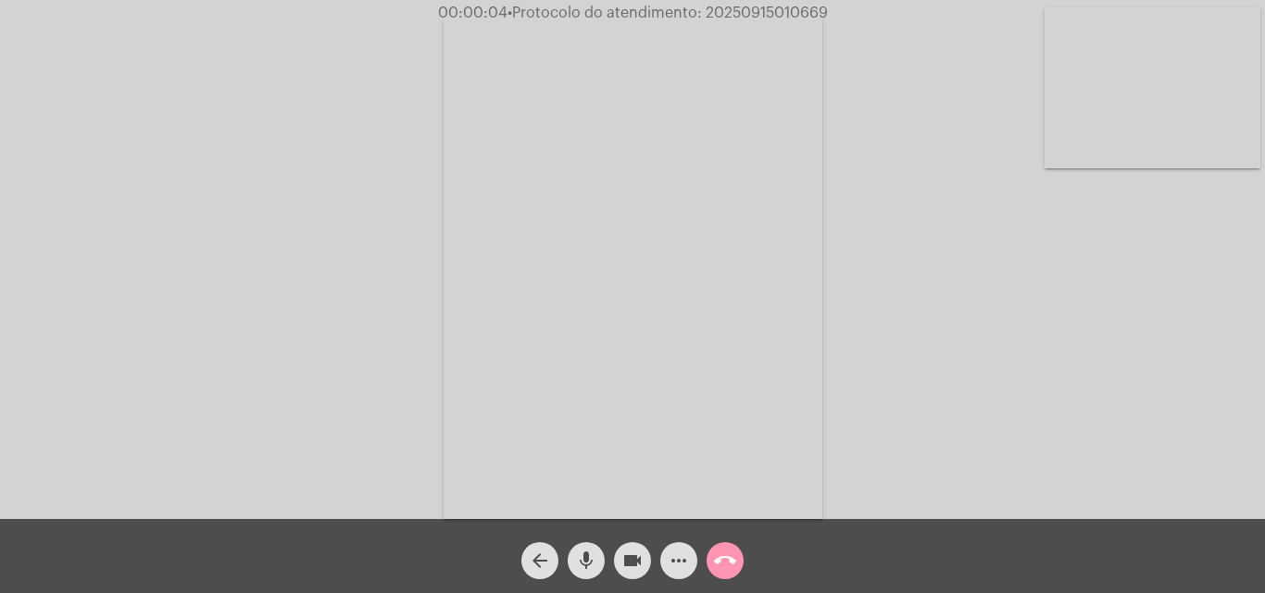
click at [585, 558] on mat-icon "mic" at bounding box center [586, 561] width 22 height 22
click at [578, 551] on mat-icon "mic_off" at bounding box center [586, 561] width 22 height 22
click at [590, 559] on mat-icon "mic" at bounding box center [586, 561] width 22 height 22
click at [589, 554] on mat-icon "mic_off" at bounding box center [586, 561] width 22 height 22
click at [590, 567] on mat-icon "mic" at bounding box center [586, 561] width 22 height 22
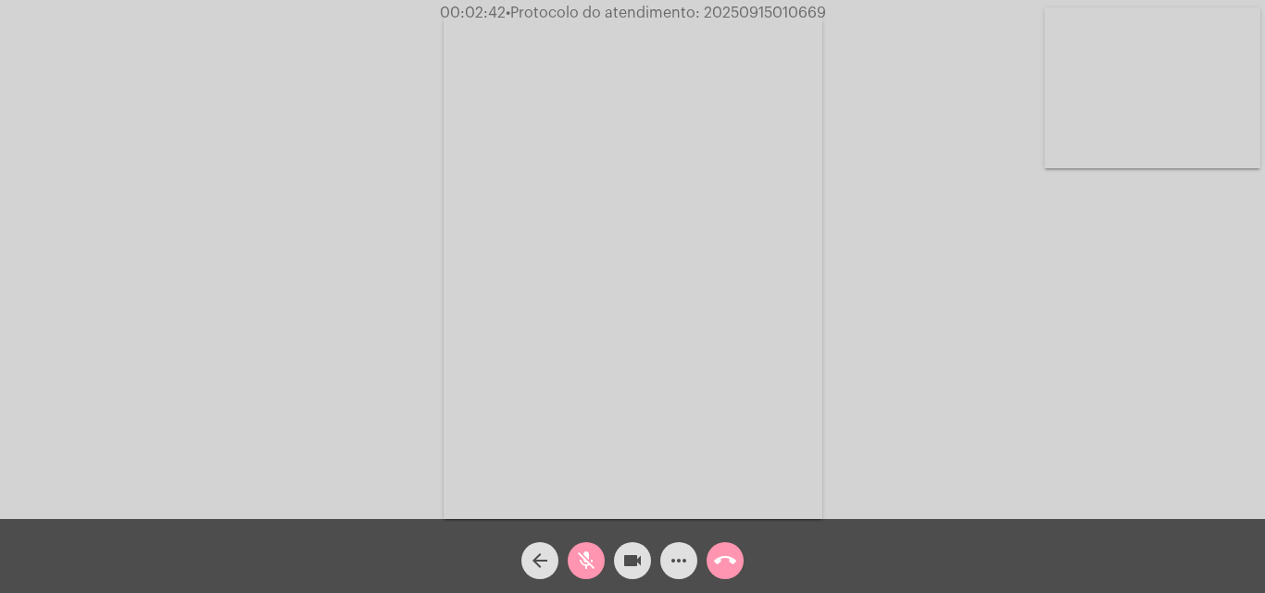
click at [586, 548] on span "mic_off" at bounding box center [586, 560] width 22 height 37
click at [671, 567] on mat-icon "more_horiz" at bounding box center [678, 561] width 22 height 22
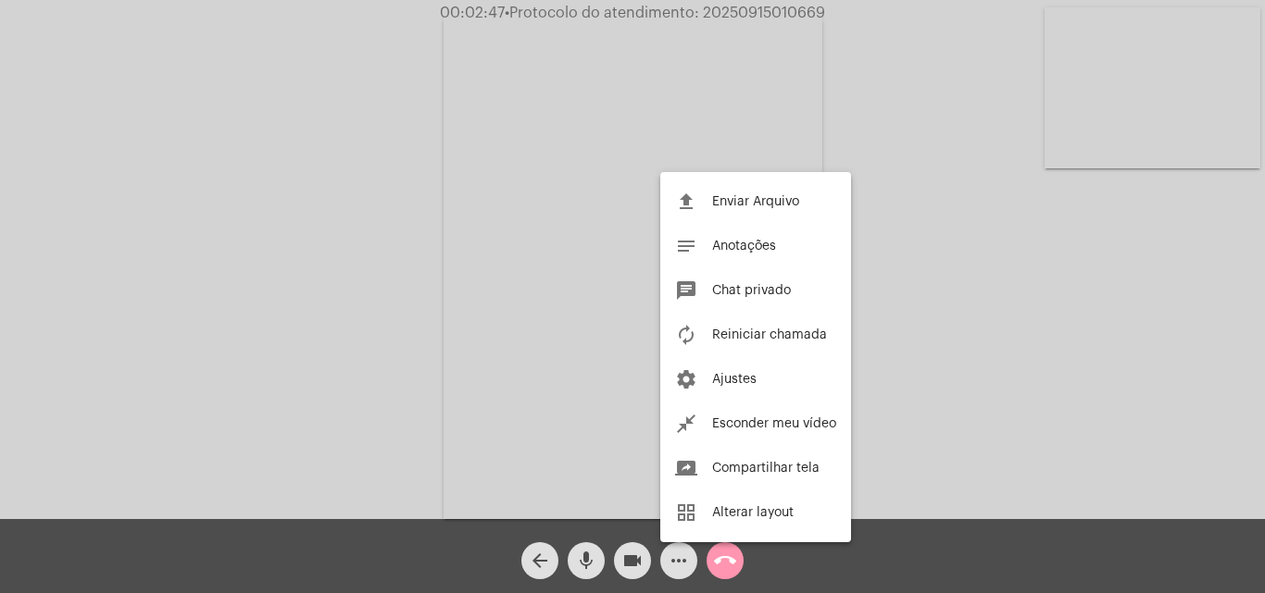
click at [442, 217] on div at bounding box center [632, 296] width 1265 height 593
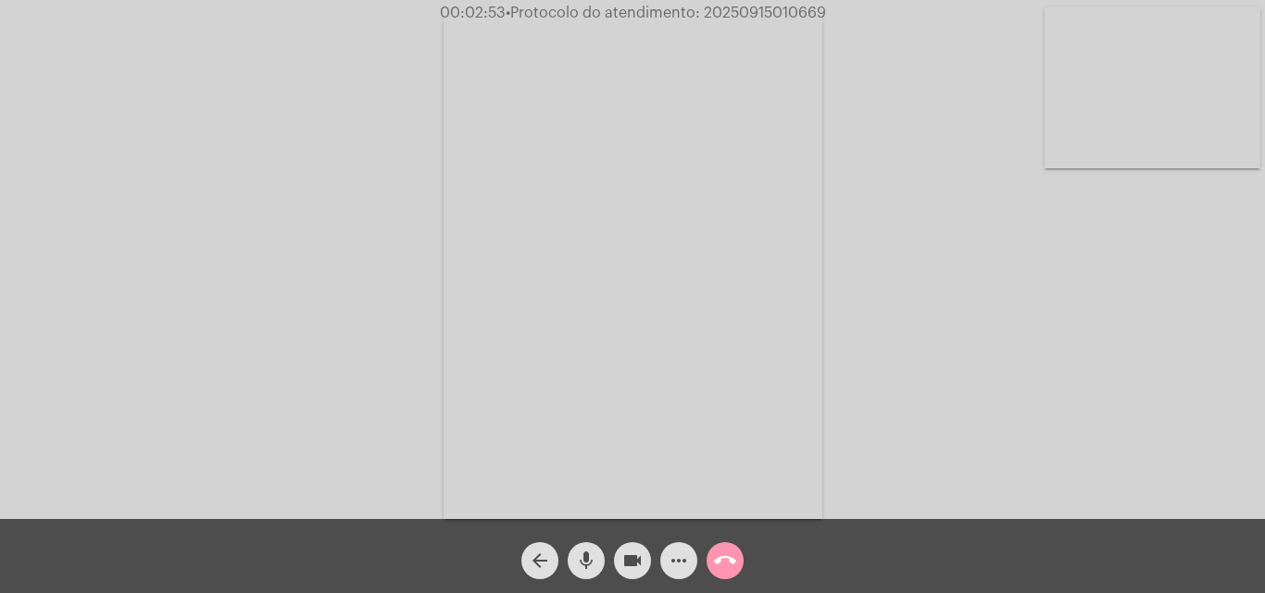
click at [576, 546] on span "mic" at bounding box center [586, 560] width 22 height 37
click at [579, 546] on span "mic_off" at bounding box center [586, 560] width 22 height 37
click at [579, 546] on span "mic" at bounding box center [586, 560] width 22 height 37
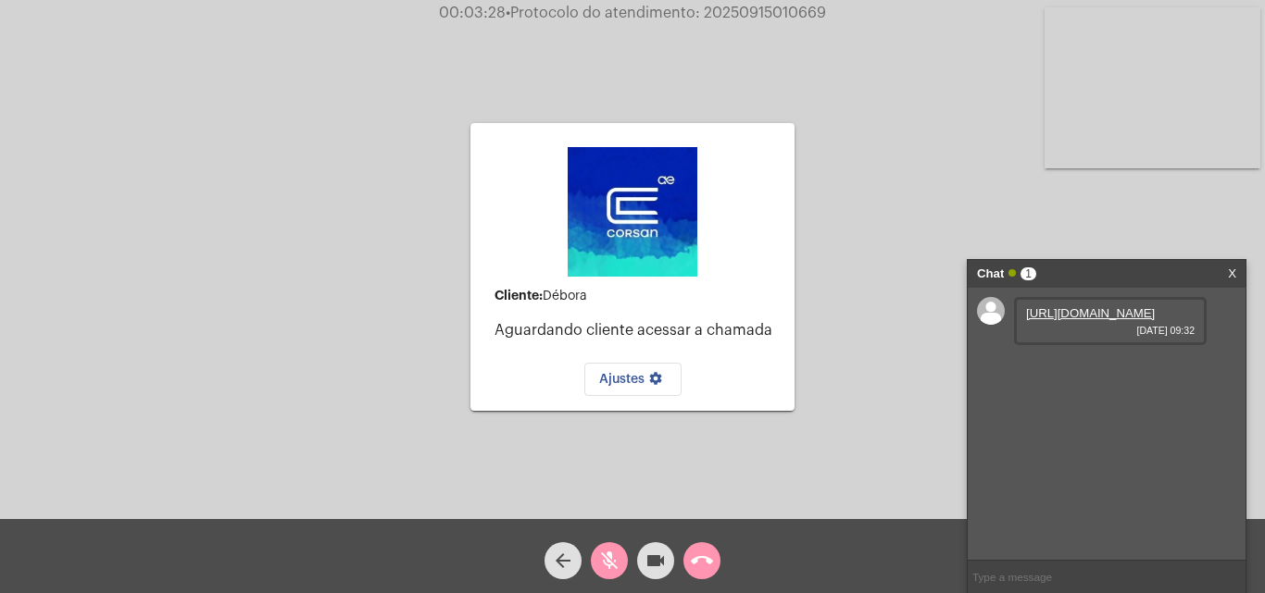
click at [603, 559] on mat-icon "mic_off" at bounding box center [609, 561] width 22 height 22
click at [1057, 320] on link "https://neft-transfer-bucket.s3.amazonaws.com/temp-7c1de133-4051-9ab8-6d61-346c…" at bounding box center [1090, 313] width 129 height 14
click at [895, 218] on div "Cliente: Débora Aguardando cliente acessar a chamada Ajustes settings Acessando…" at bounding box center [632, 264] width 1261 height 519
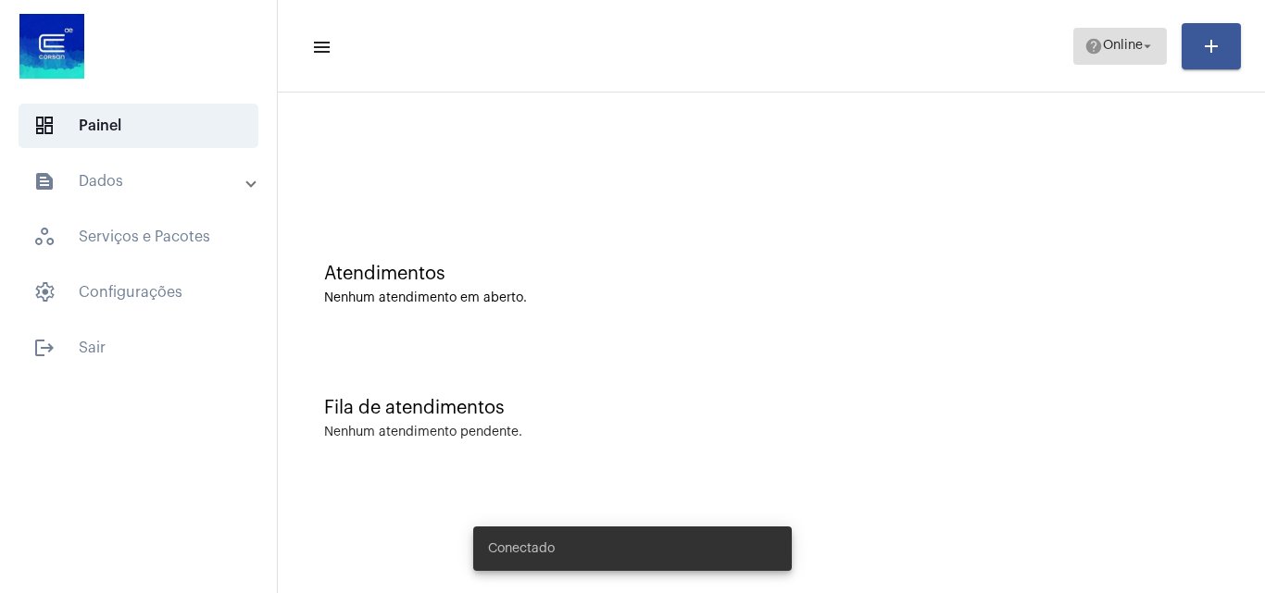
click at [1123, 37] on span "help Online arrow_drop_down" at bounding box center [1119, 45] width 71 height 33
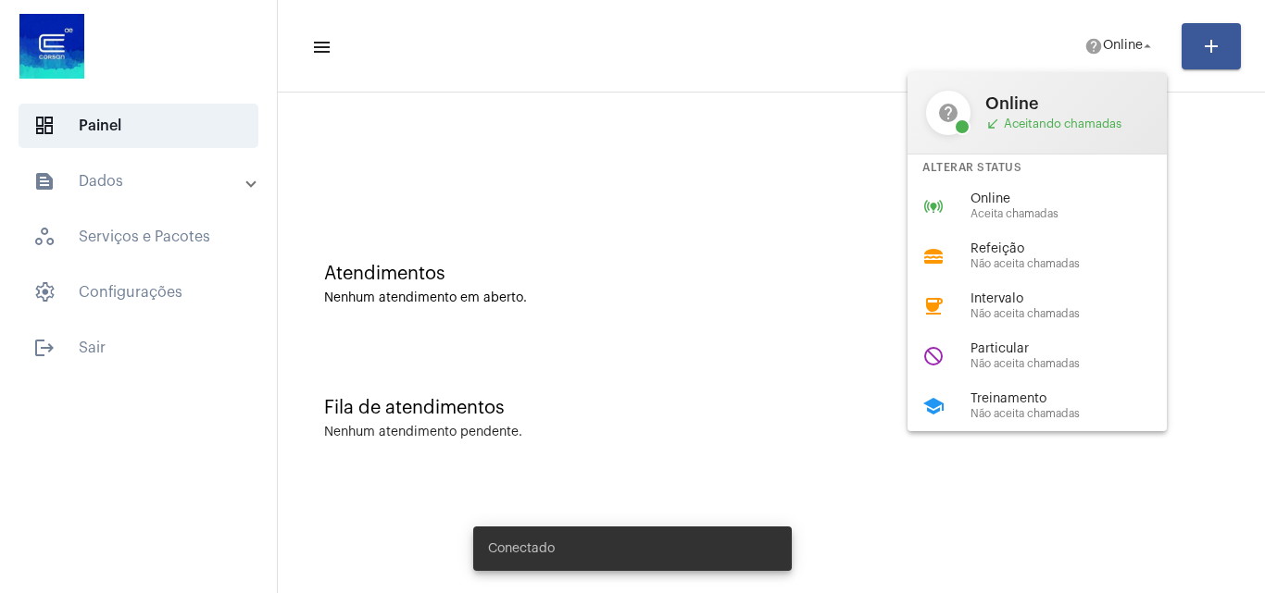
click at [1027, 397] on span "Treinamento" at bounding box center [1075, 400] width 211 height 14
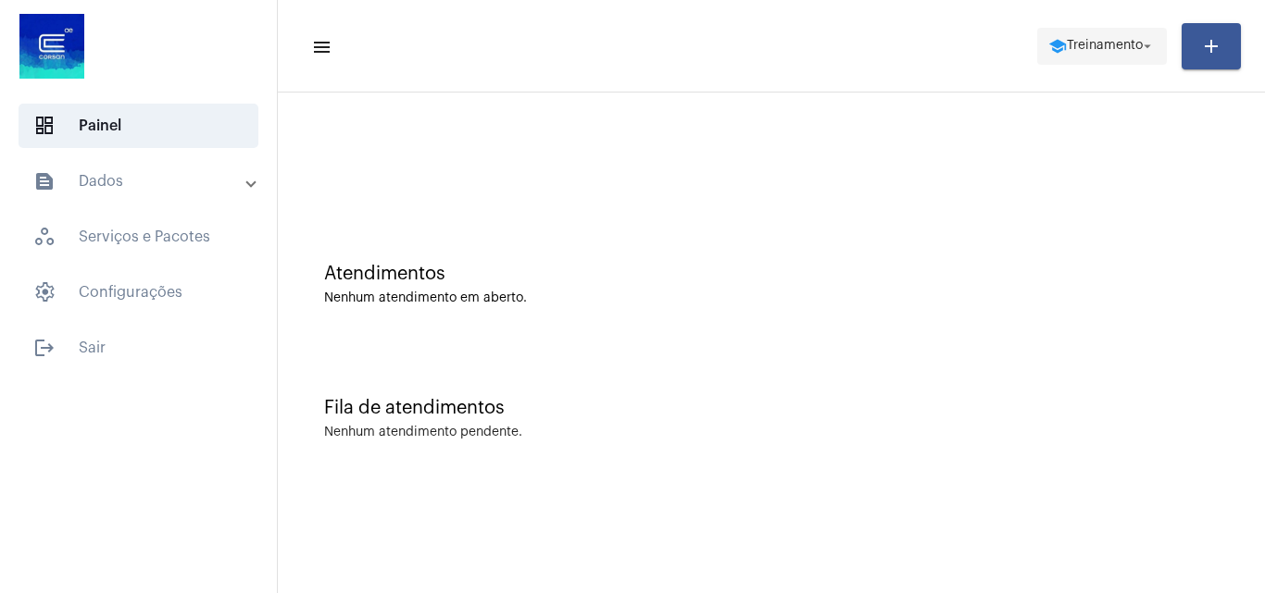
click at [1110, 54] on span "school Treinamento arrow_drop_down" at bounding box center [1101, 45] width 107 height 33
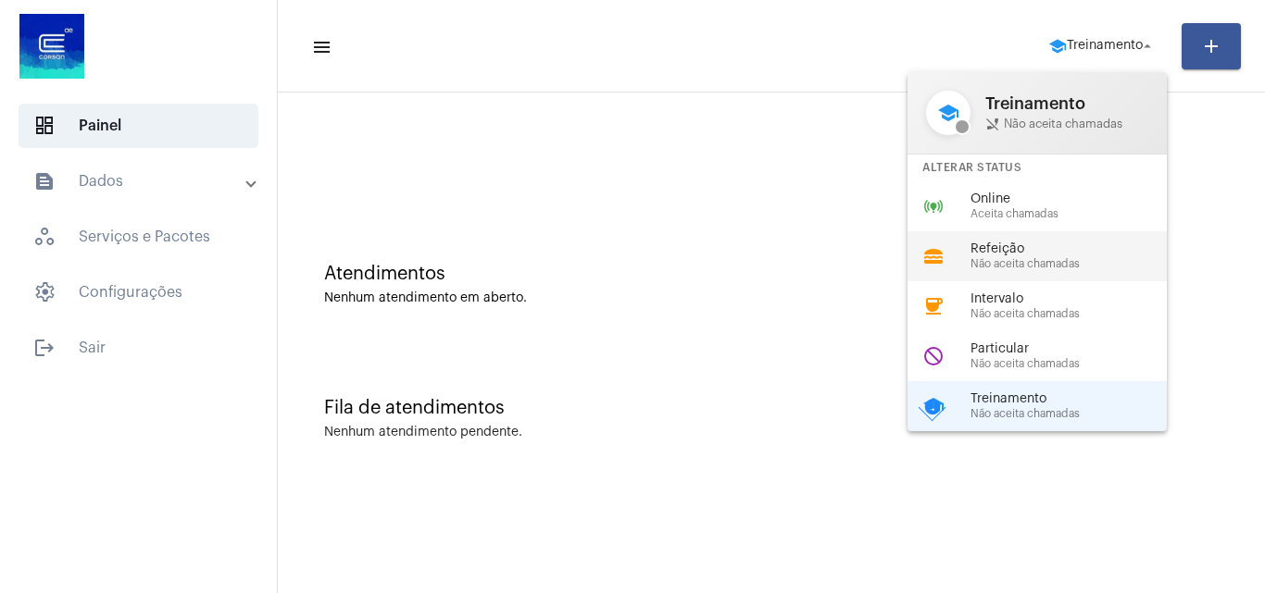
click at [1017, 231] on div "lunch_dining Refeição Não aceita chamadas" at bounding box center [1051, 256] width 289 height 50
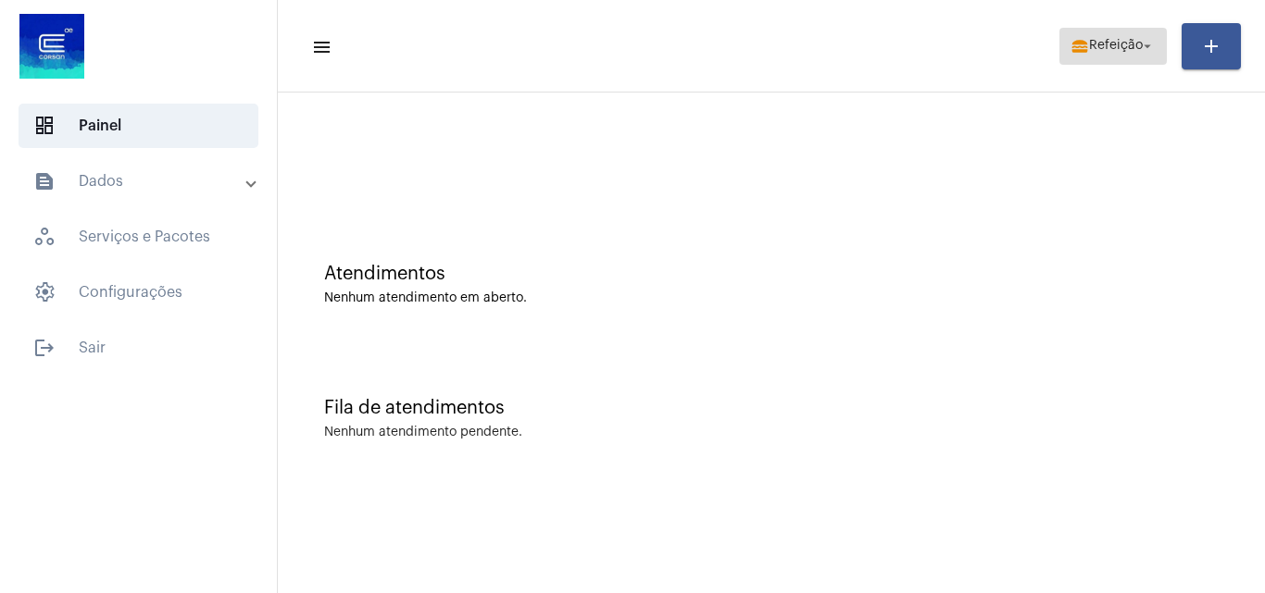
click at [1127, 33] on span "lunch_dining Refeição arrow_drop_down" at bounding box center [1112, 45] width 85 height 33
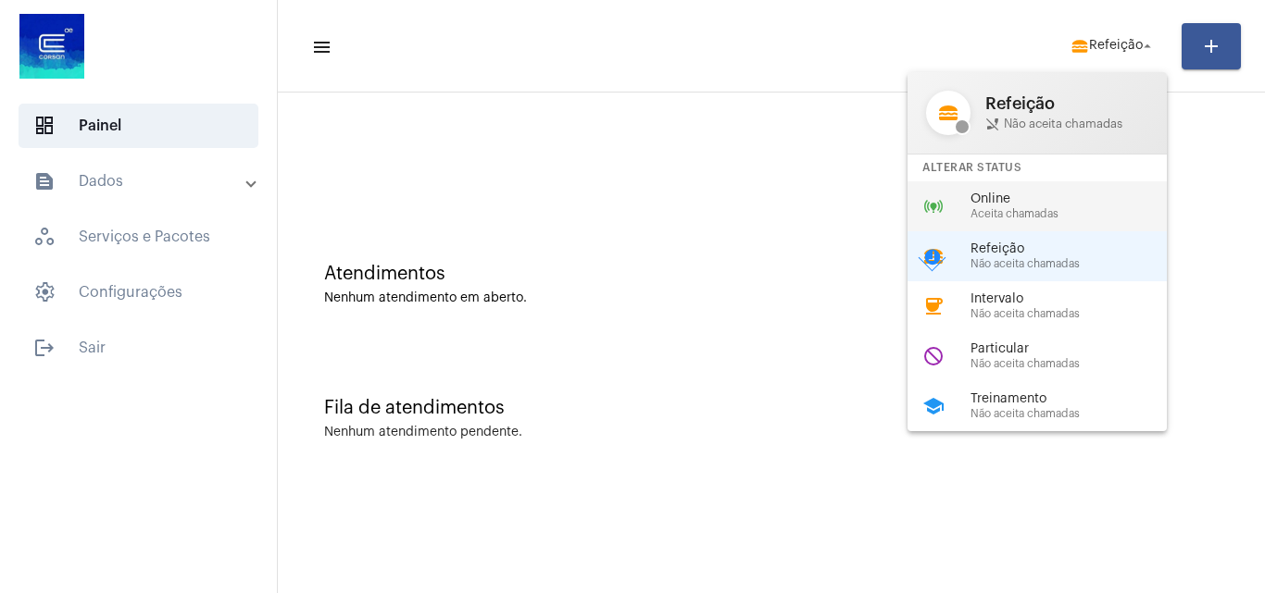
click at [1061, 214] on span "Aceita chamadas" at bounding box center [1075, 214] width 211 height 12
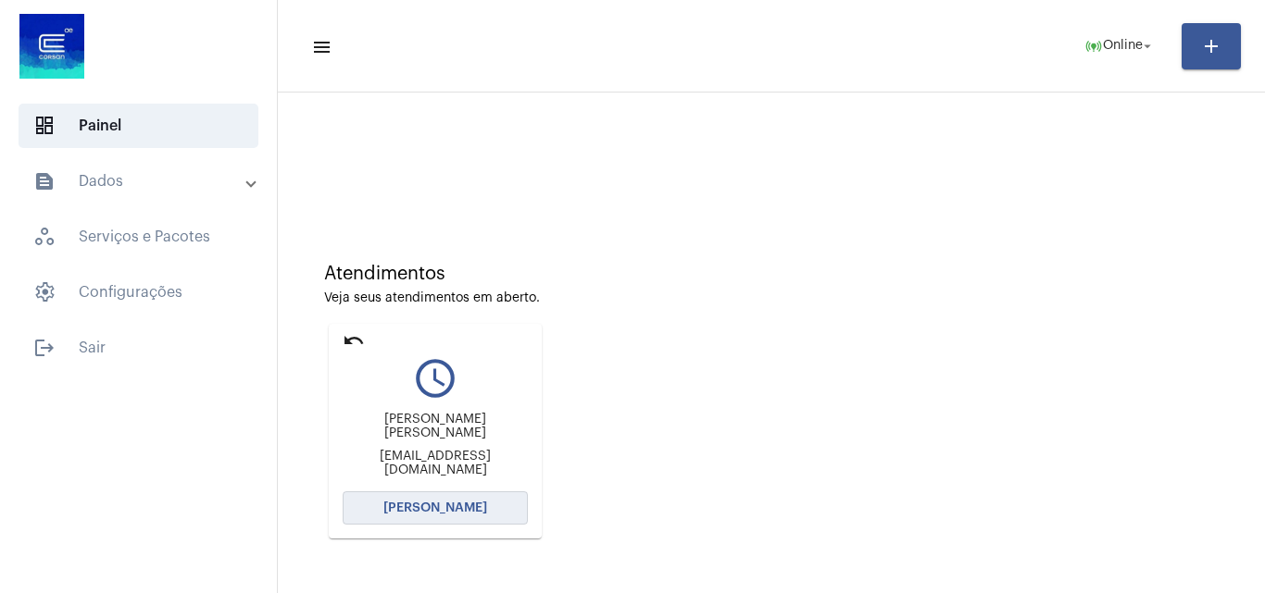
click at [454, 513] on span "[PERSON_NAME]" at bounding box center [435, 508] width 104 height 13
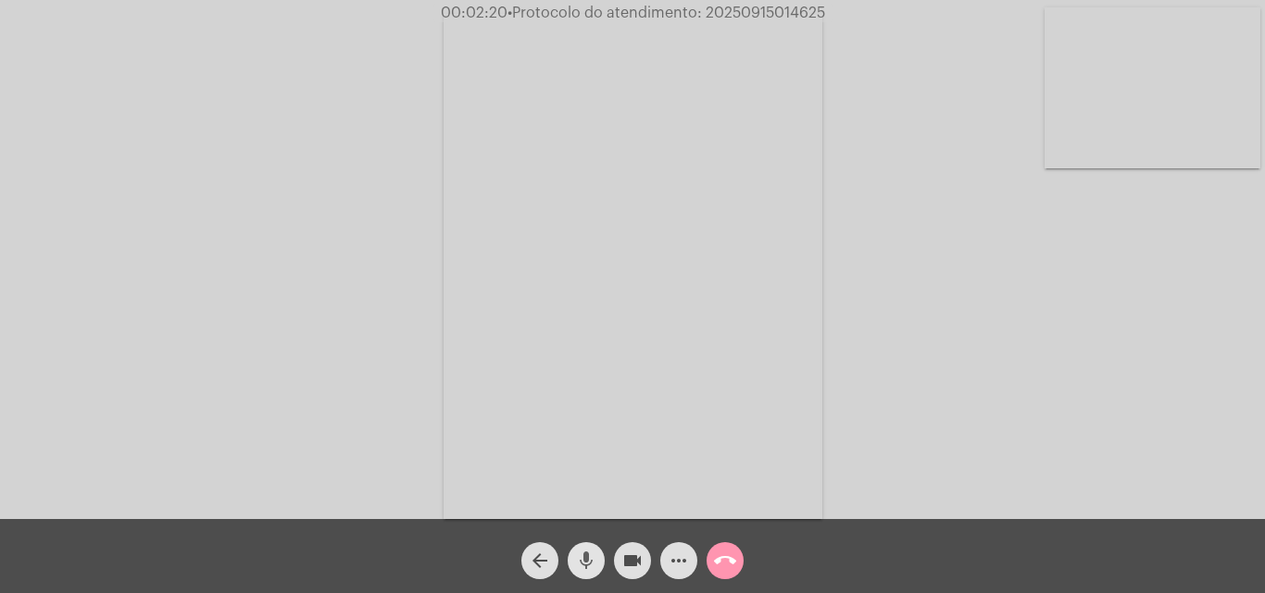
click at [587, 559] on mat-icon "mic" at bounding box center [586, 561] width 22 height 22
click at [1040, 329] on div "Acessando Câmera e Microfone..." at bounding box center [632, 264] width 1261 height 519
click at [1099, 370] on div "Acessando Câmera e Microfone..." at bounding box center [632, 264] width 1261 height 519
click at [584, 564] on mat-icon "mic_off" at bounding box center [586, 561] width 22 height 22
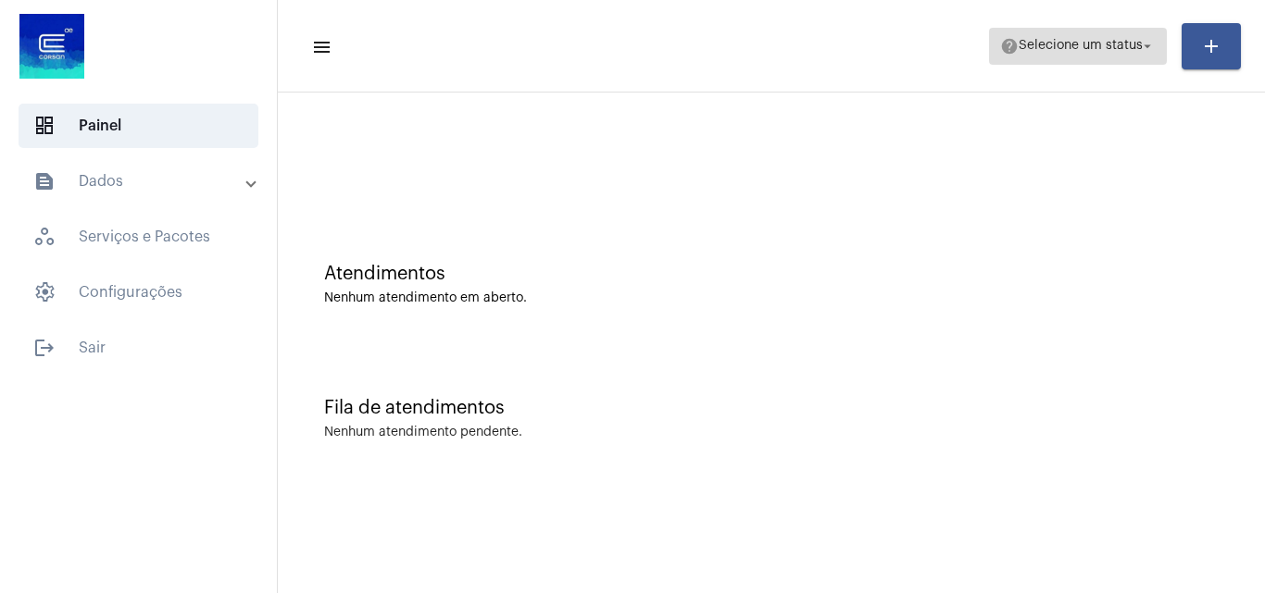
click at [1080, 41] on span "Selecione um status" at bounding box center [1080, 46] width 124 height 13
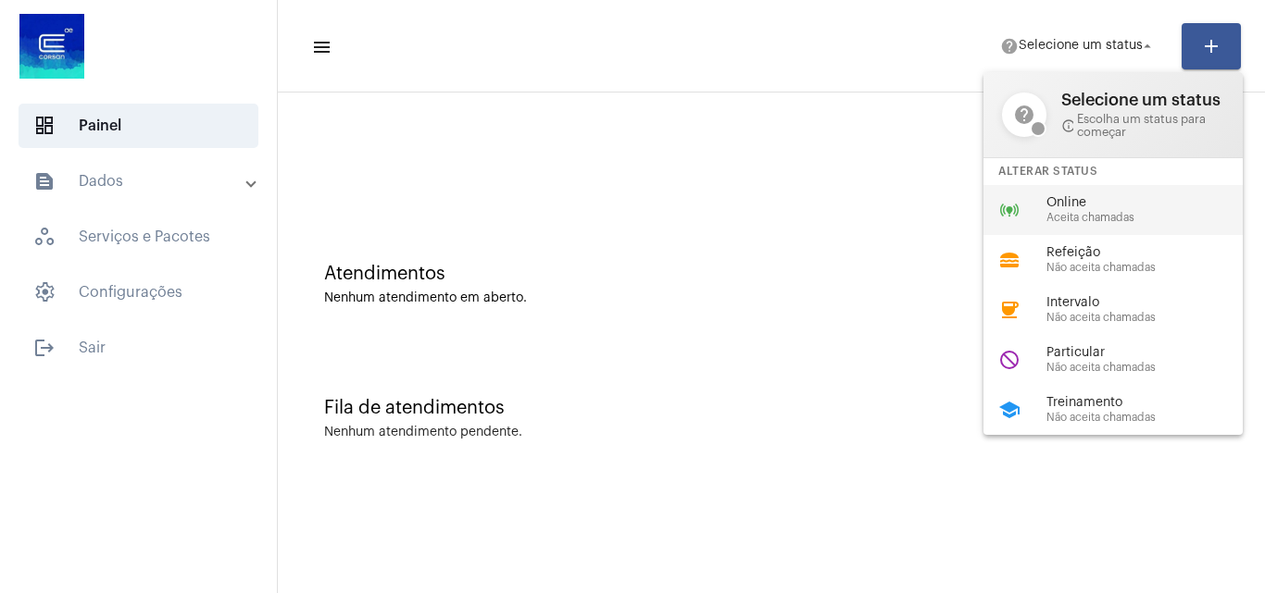
click at [1067, 207] on span "Online" at bounding box center [1151, 203] width 211 height 14
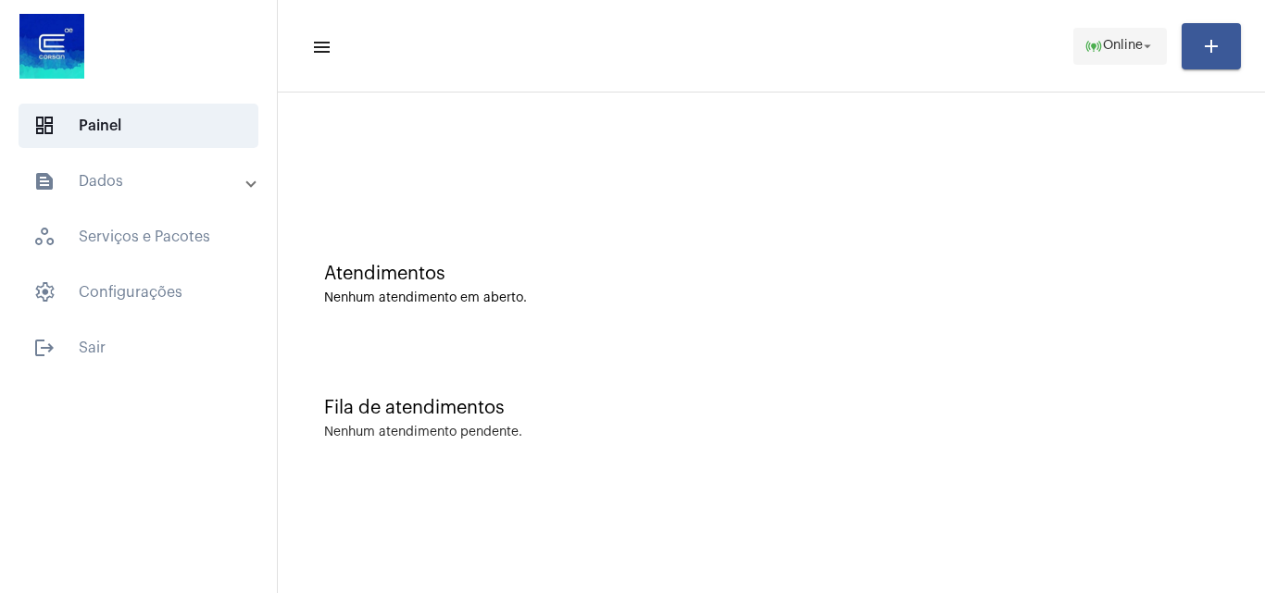
click at [1120, 40] on span "Online" at bounding box center [1123, 46] width 40 height 13
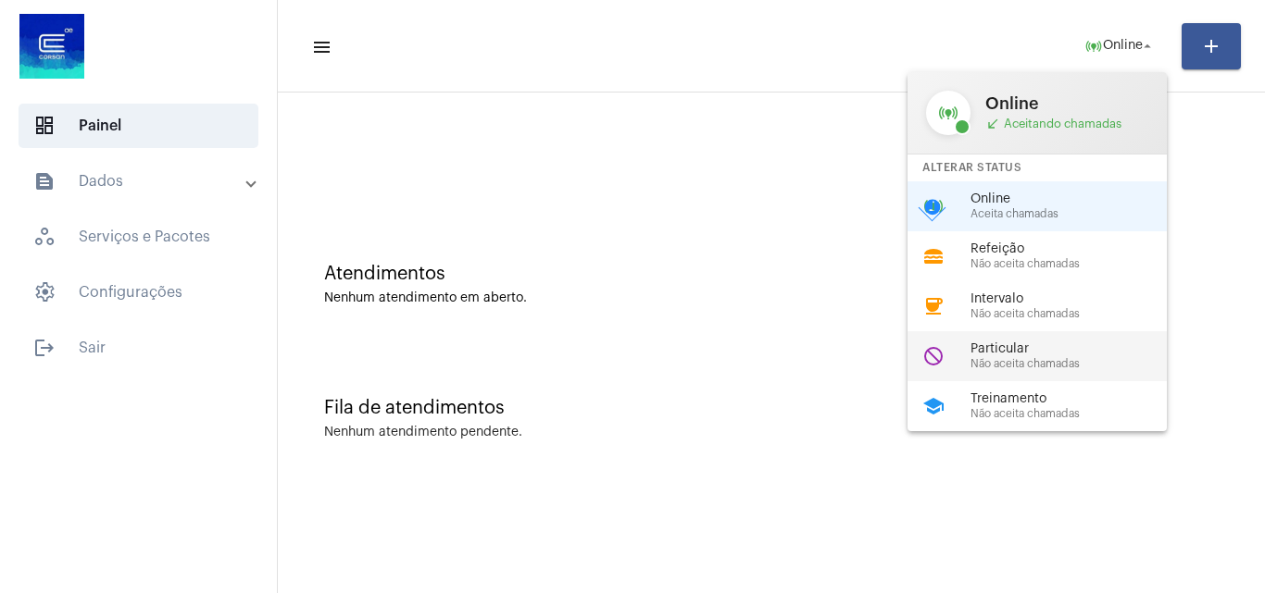
click at [1013, 365] on span "Não aceita chamadas" at bounding box center [1075, 364] width 211 height 12
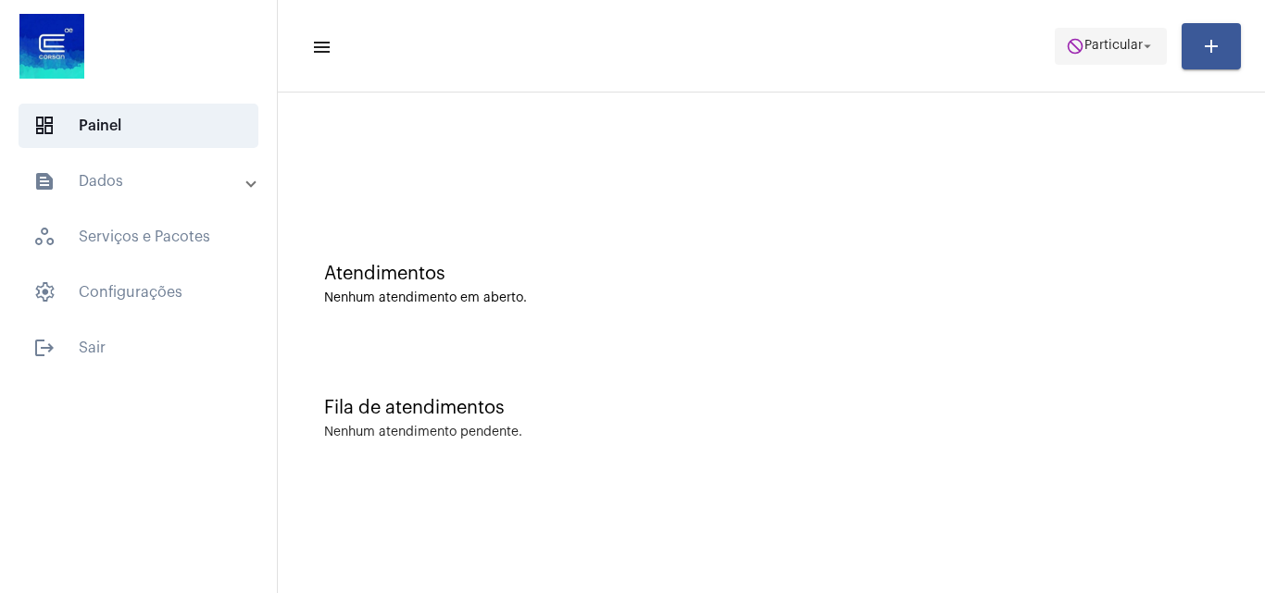
click at [1138, 28] on mat-toolbar-row "menu do_not_disturb Particular arrow_drop_down add" at bounding box center [771, 46] width 987 height 59
click at [1129, 40] on span "Particular" at bounding box center [1113, 46] width 58 height 13
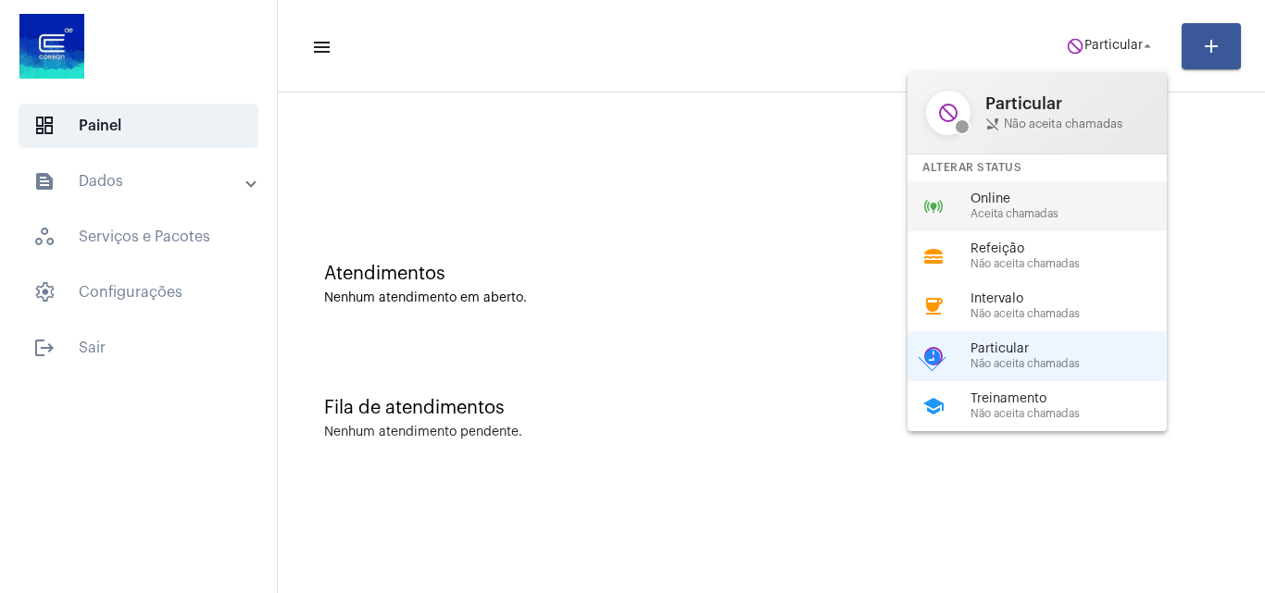
click at [994, 224] on div "online_prediction Online Aceita chamadas" at bounding box center [1051, 206] width 289 height 50
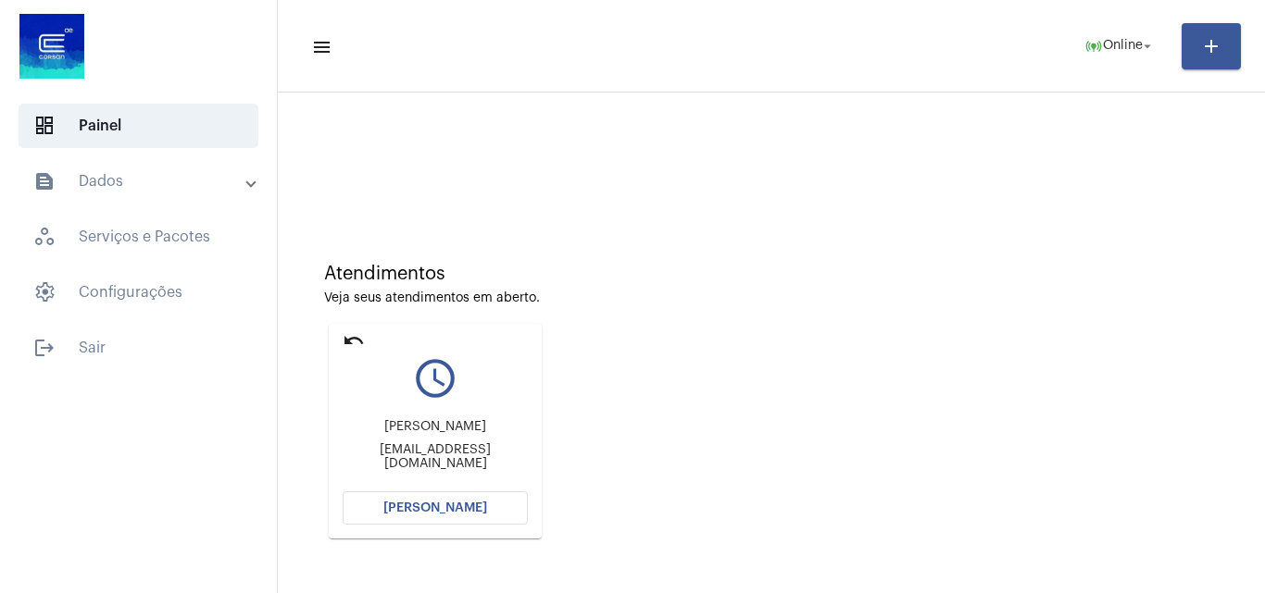
click at [423, 518] on button "[PERSON_NAME]" at bounding box center [435, 508] width 185 height 33
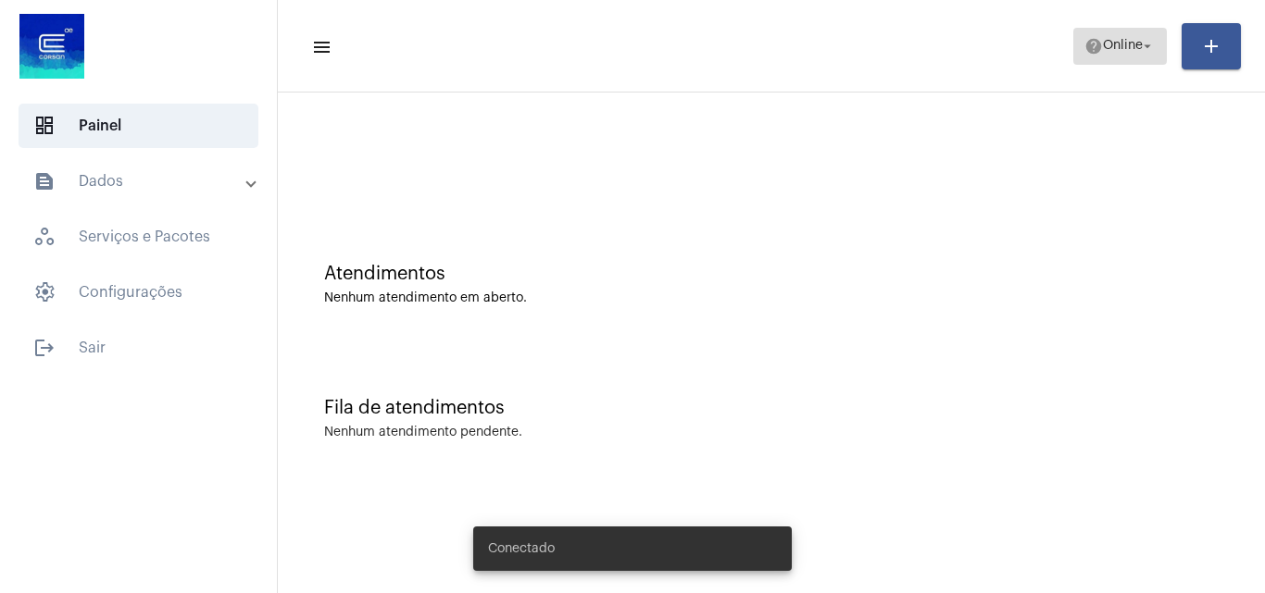
click at [1103, 44] on span "Online" at bounding box center [1123, 46] width 40 height 13
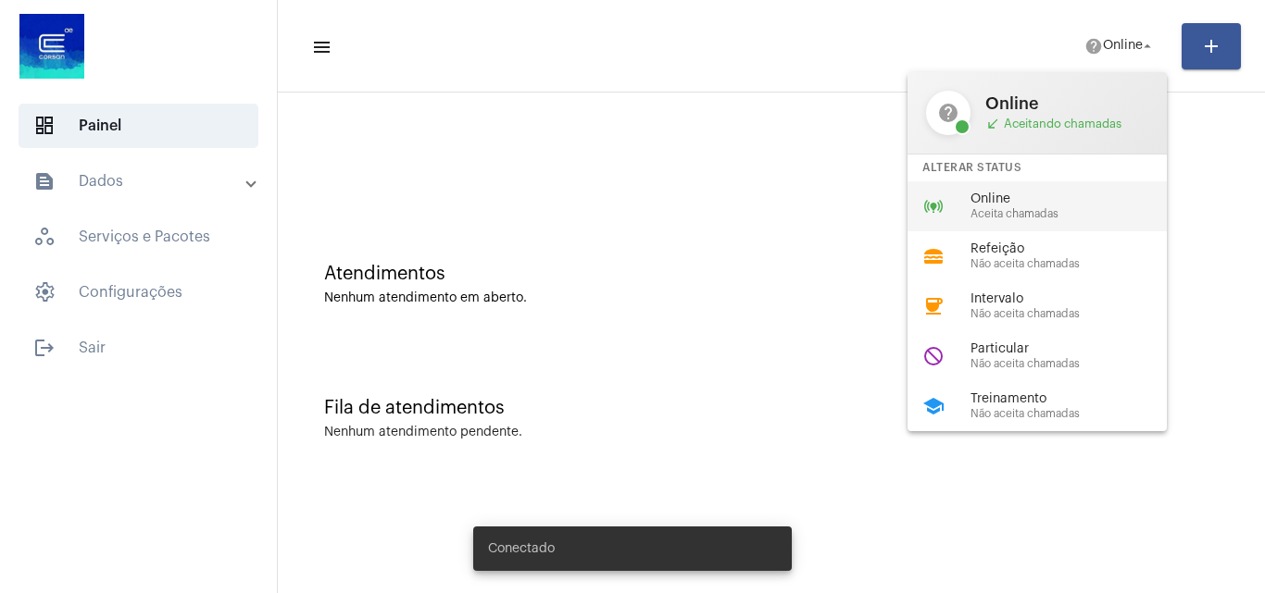
click at [984, 206] on span "Online" at bounding box center [1075, 200] width 211 height 14
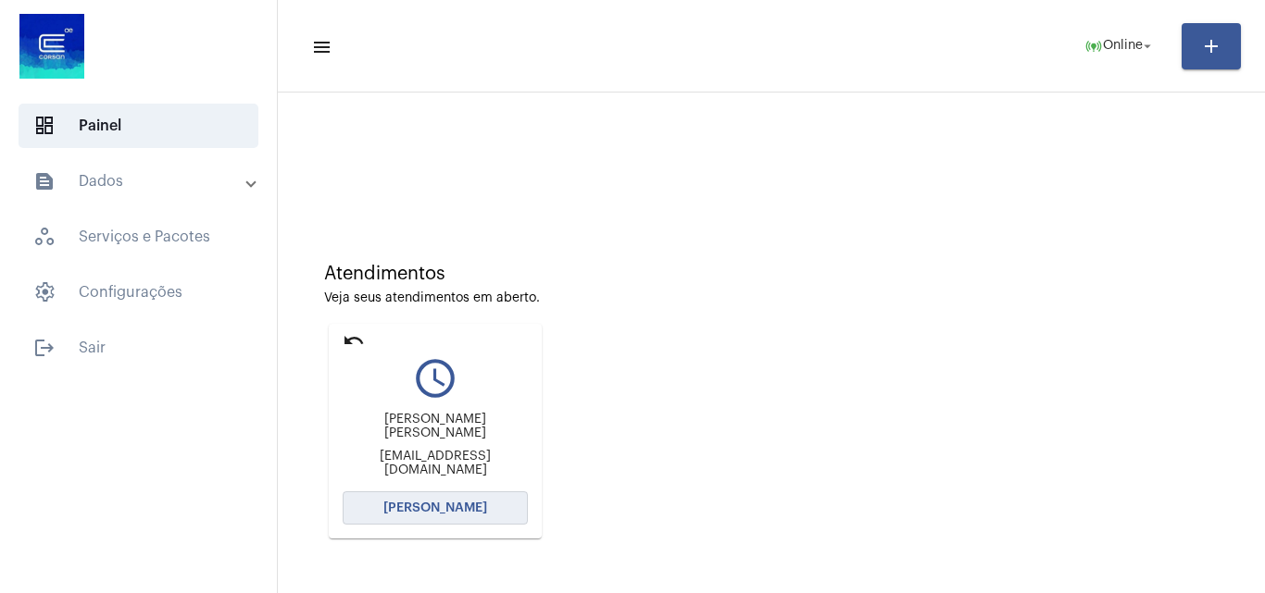
click at [376, 507] on button "[PERSON_NAME]" at bounding box center [435, 508] width 185 height 33
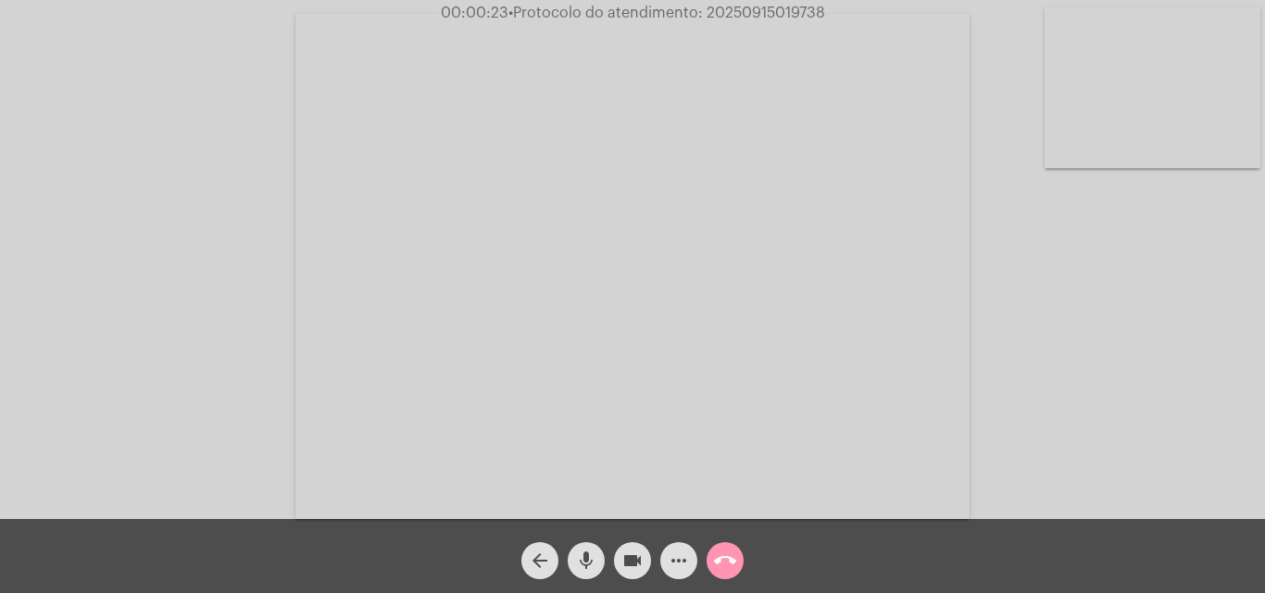
click at [597, 552] on button "mic" at bounding box center [585, 560] width 37 height 37
click at [592, 556] on mat-icon "mic_off" at bounding box center [586, 561] width 22 height 22
click at [592, 556] on mat-icon "mic" at bounding box center [586, 561] width 22 height 22
click at [584, 555] on mat-icon "mic_off" at bounding box center [586, 561] width 22 height 22
click at [582, 564] on mat-icon "mic" at bounding box center [586, 561] width 22 height 22
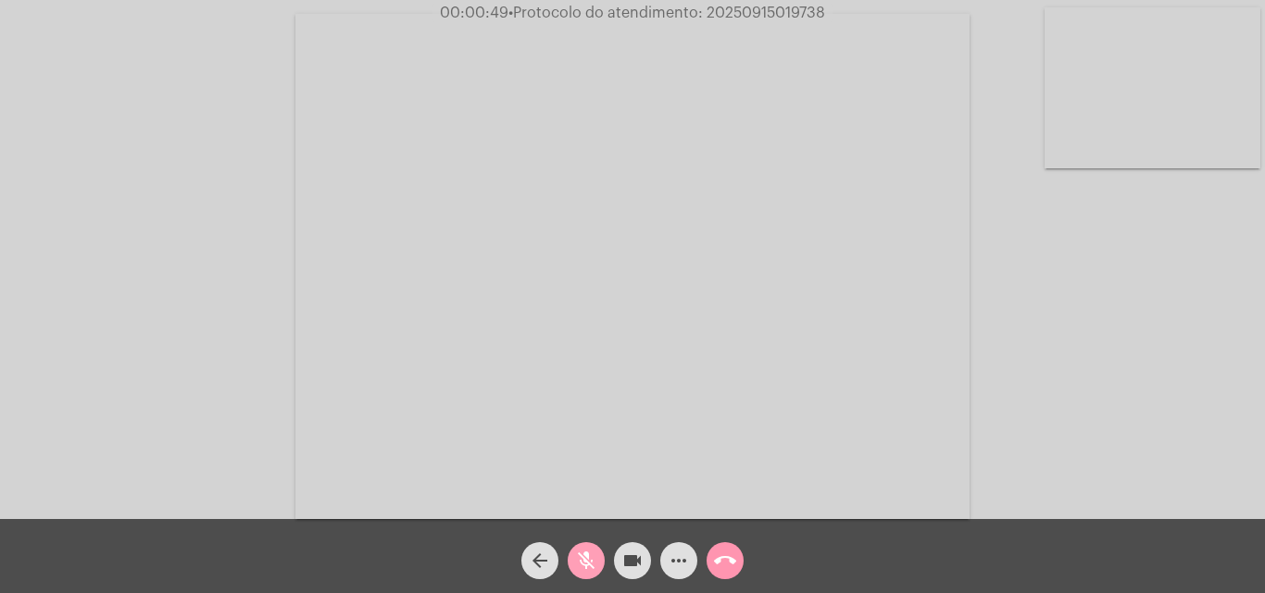
click at [589, 556] on mat-icon "mic_off" at bounding box center [586, 561] width 22 height 22
click at [590, 552] on mat-icon "mic" at bounding box center [586, 561] width 22 height 22
click at [588, 552] on mat-icon "mic_off" at bounding box center [586, 561] width 22 height 22
click at [687, 555] on mat-icon "more_horiz" at bounding box center [678, 561] width 22 height 22
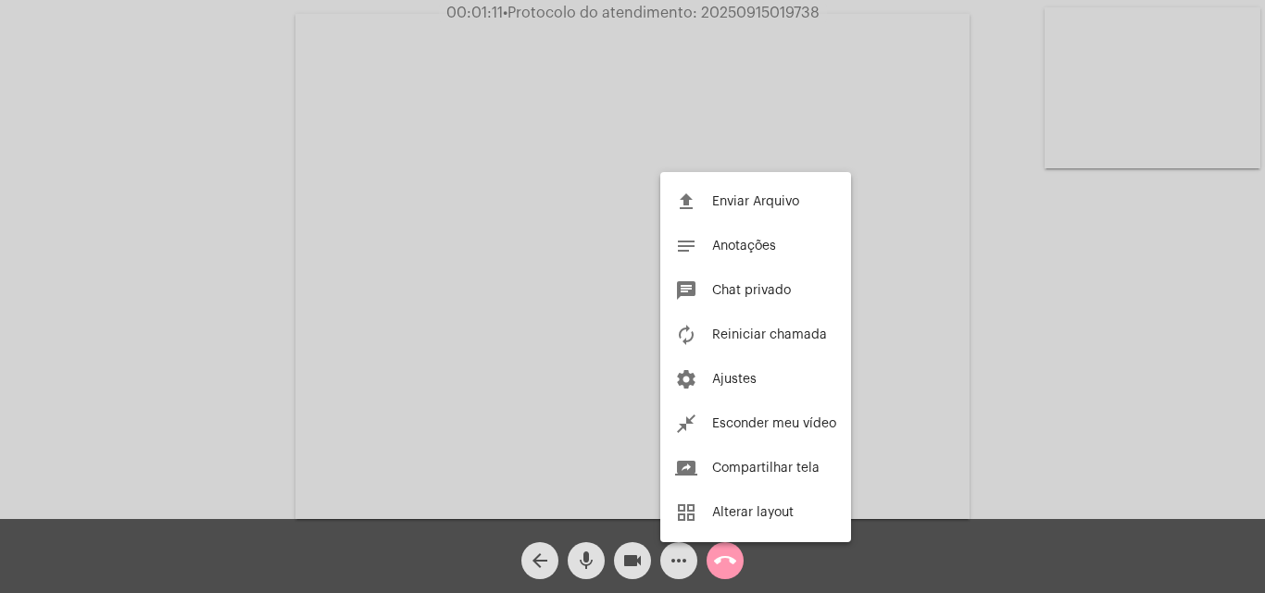
click at [484, 240] on div at bounding box center [632, 296] width 1265 height 593
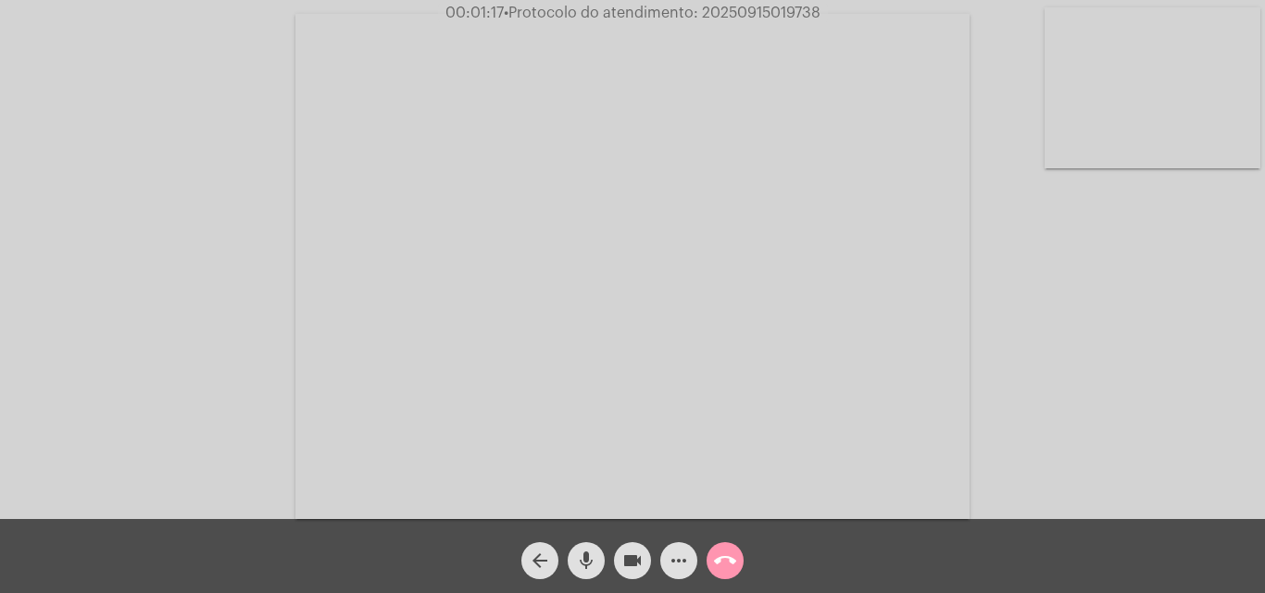
click at [583, 553] on mat-icon "mic" at bounding box center [586, 561] width 22 height 22
click at [586, 553] on mat-icon "mic_off" at bounding box center [586, 561] width 22 height 22
click at [574, 560] on button "mic" at bounding box center [585, 560] width 37 height 37
click at [585, 553] on mat-icon "mic_off" at bounding box center [586, 561] width 22 height 22
click at [672, 563] on mat-icon "more_horiz" at bounding box center [678, 561] width 22 height 22
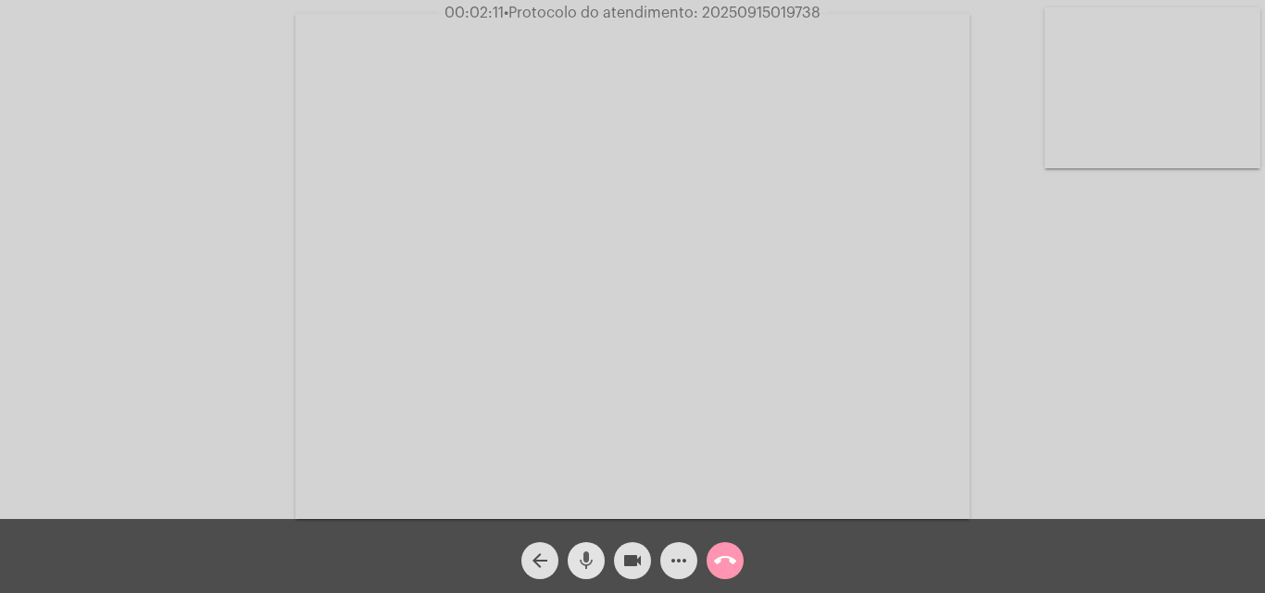
click at [587, 558] on mat-icon "mic" at bounding box center [586, 561] width 22 height 22
click at [586, 559] on mat-icon "mic_off" at bounding box center [586, 561] width 22 height 22
click at [584, 556] on mat-icon "mic" at bounding box center [586, 561] width 22 height 22
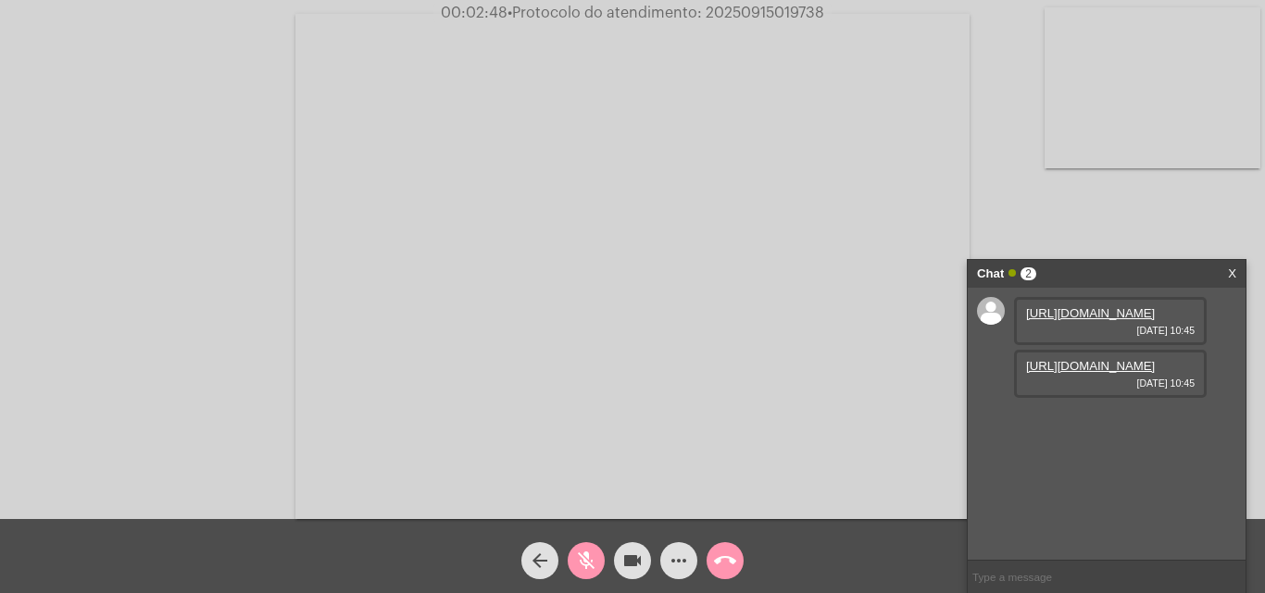
click at [978, 187] on div "Acessando Câmera e Microfone..." at bounding box center [632, 264] width 1261 height 519
click at [593, 548] on span "mic_off" at bounding box center [586, 560] width 22 height 37
click at [963, 183] on video at bounding box center [632, 266] width 674 height 505
click at [679, 553] on mat-icon "more_horiz" at bounding box center [678, 561] width 22 height 22
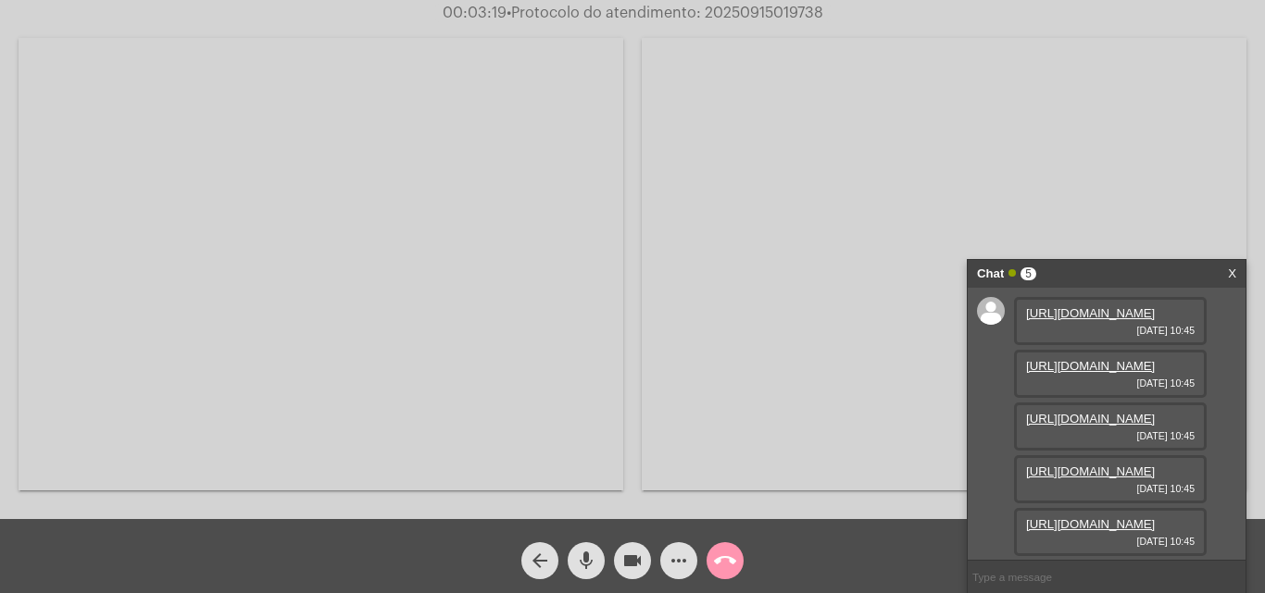
click at [590, 562] on mat-icon "mic" at bounding box center [586, 561] width 22 height 22
click at [590, 562] on mat-icon "mic_off" at bounding box center [586, 561] width 22 height 22
click at [1101, 320] on link "https://neft-transfer-bucket.s3.amazonaws.com/temp-d7074427-3d89-7512-9ecb-676a…" at bounding box center [1090, 313] width 129 height 14
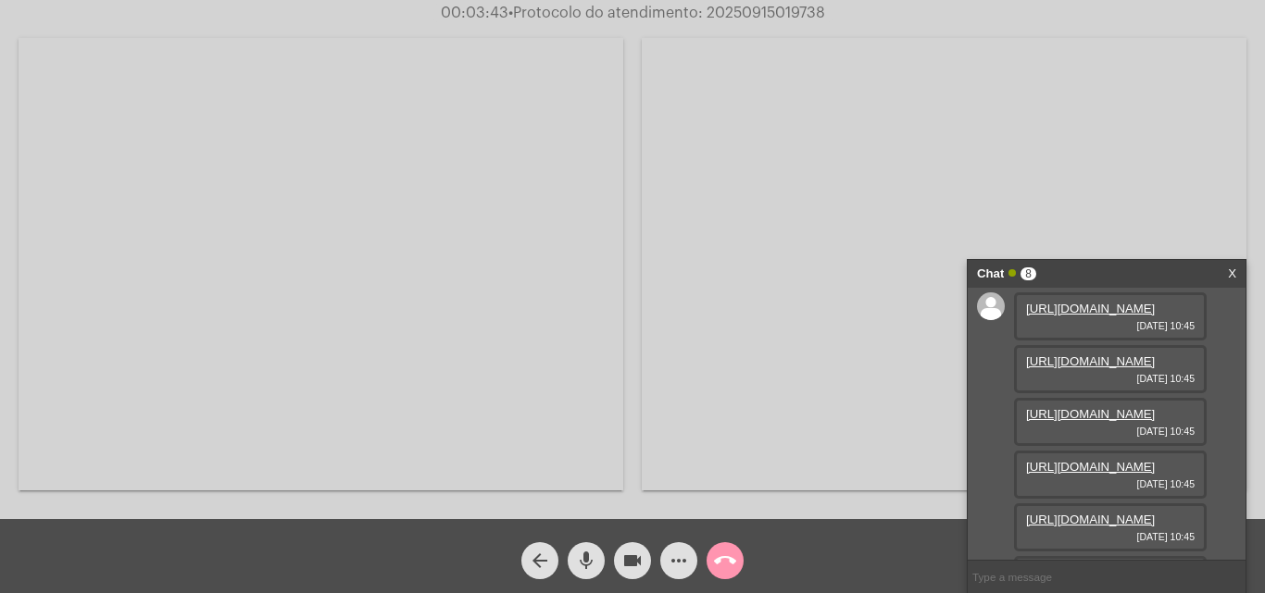
click at [1077, 316] on link "https://neft-transfer-bucket.s3.amazonaws.com/temp-d7074427-3d89-7512-9ecb-676a…" at bounding box center [1090, 309] width 129 height 14
drag, startPoint x: 189, startPoint y: 177, endPoint x: 141, endPoint y: 6, distance: 177.9
click at [189, 176] on video at bounding box center [321, 264] width 604 height 453
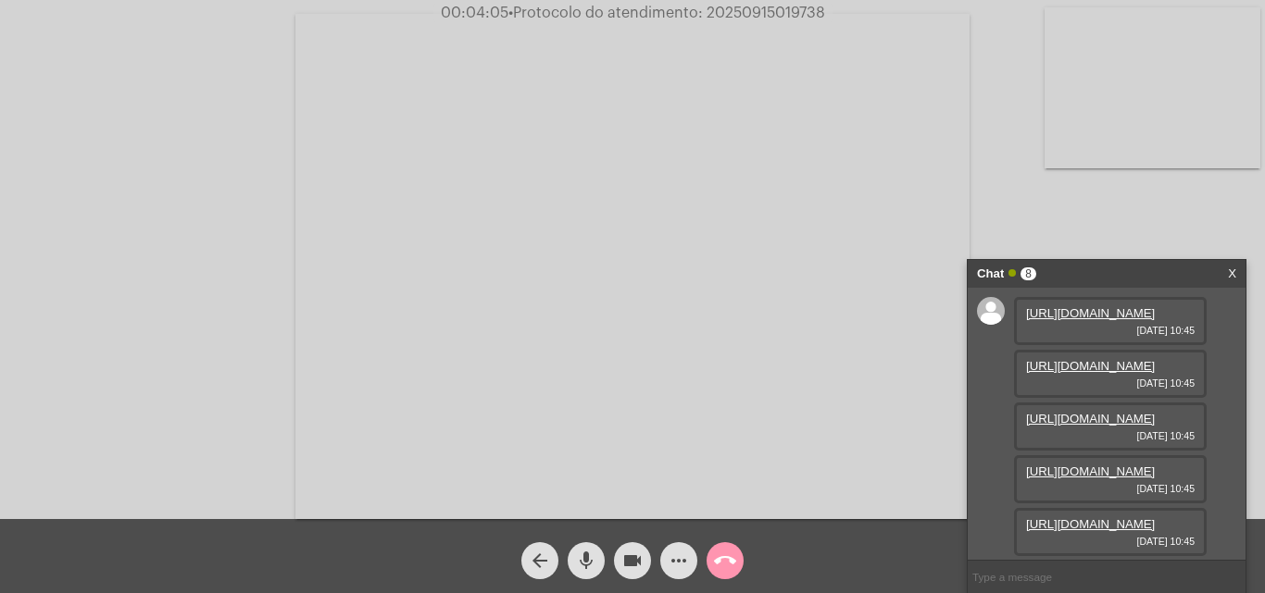
click at [1099, 373] on link "https://neft-transfer-bucket.s3.amazonaws.com/temp-bb83980a-18d3-aecd-bfce-9d52…" at bounding box center [1090, 366] width 129 height 14
click at [1094, 412] on link "https://neft-transfer-bucket.s3.amazonaws.com/temp-8ad02594-35d0-0209-d5d9-a0c0…" at bounding box center [1090, 419] width 129 height 14
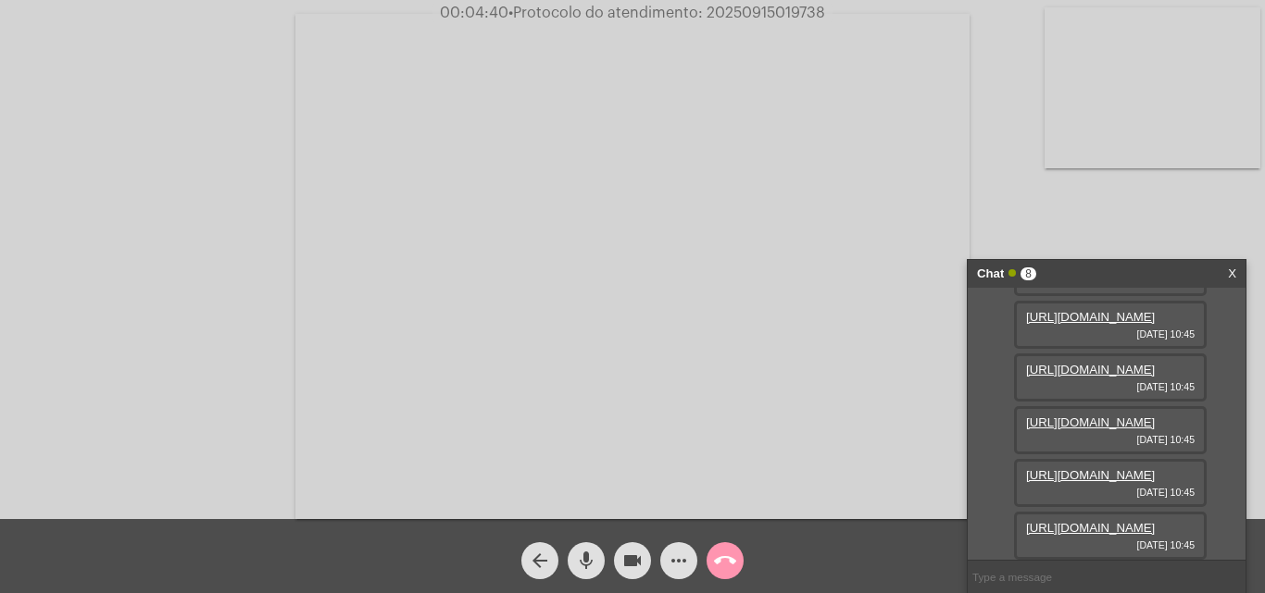
click at [1098, 324] on link "https://neft-transfer-bucket.s3.amazonaws.com/temp-f2cc807c-9fe6-8424-7f8f-df15…" at bounding box center [1090, 317] width 129 height 14
click at [1075, 363] on link "https://neft-transfer-bucket.s3.amazonaws.com/temp-8efd884c-7581-affc-7ae5-a597…" at bounding box center [1090, 370] width 129 height 14
click at [1093, 416] on link "https://neft-transfer-bucket.s3.amazonaws.com/temp-2e54479c-52f8-d982-1396-17d5…" at bounding box center [1090, 423] width 129 height 14
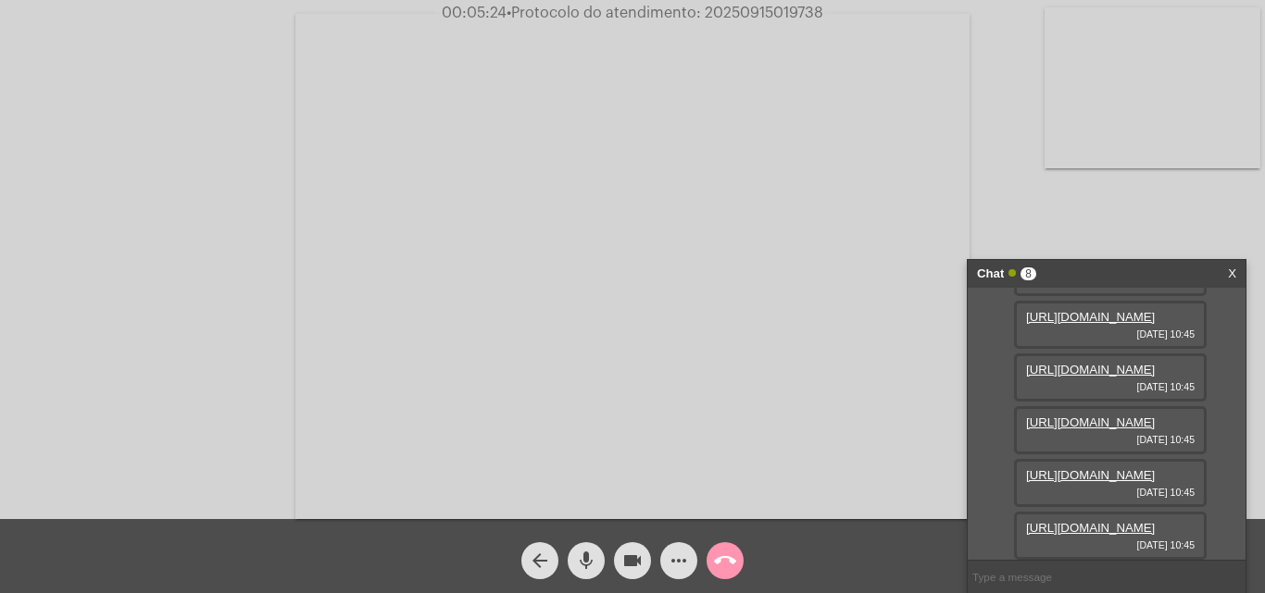
click at [1116, 468] on link "https://neft-transfer-bucket.s3.amazonaws.com/temp-ba62a502-53db-2aa2-dd7b-2bf8…" at bounding box center [1090, 475] width 129 height 14
click at [1107, 521] on link "https://neft-transfer-bucket.s3.amazonaws.com/temp-ca7c1f1f-1f8a-5c9b-6545-875c…" at bounding box center [1090, 528] width 129 height 14
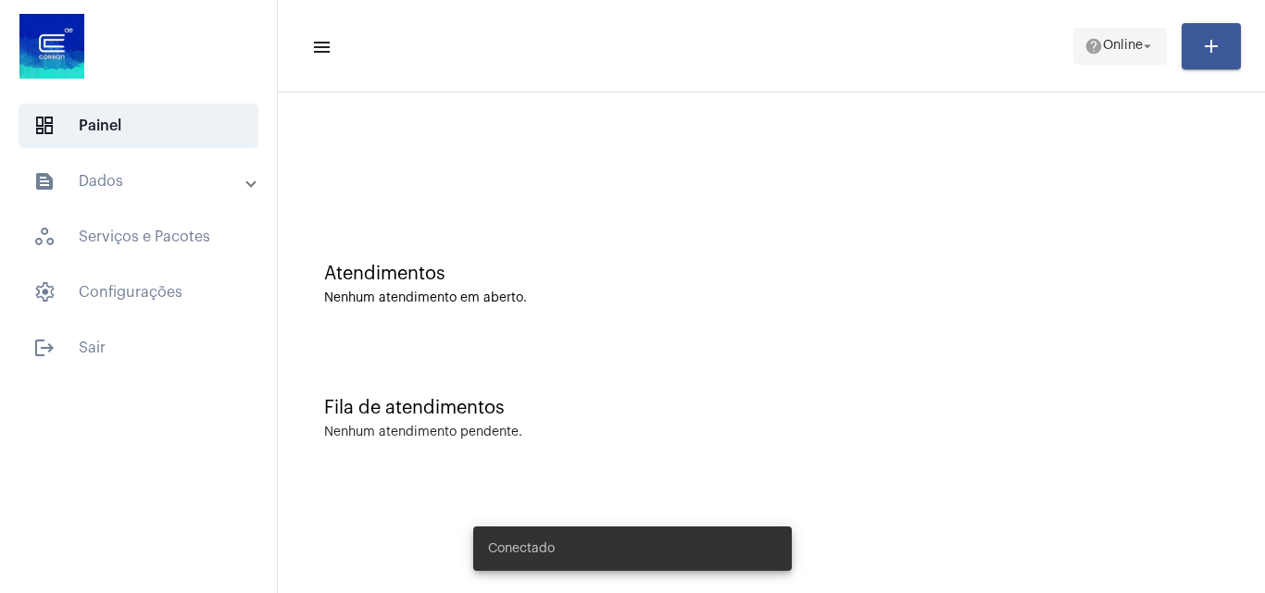
click at [1140, 38] on mat-icon "arrow_drop_down" at bounding box center [1147, 46] width 17 height 17
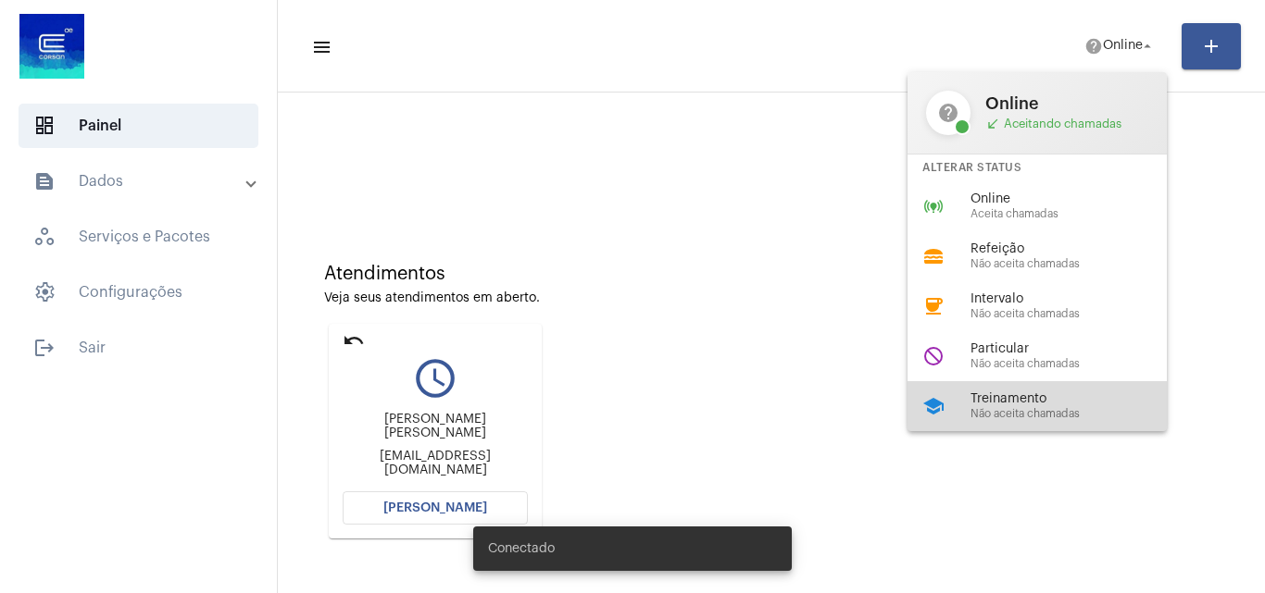
click at [1014, 416] on span "Não aceita chamadas" at bounding box center [1075, 414] width 211 height 12
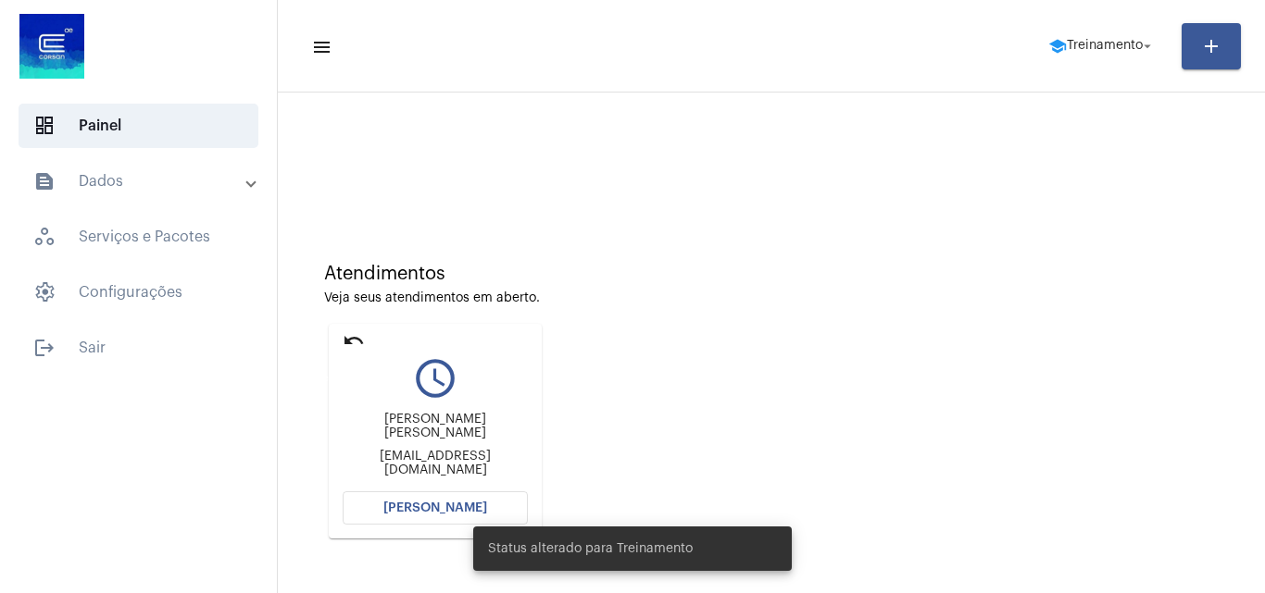
click at [343, 343] on mat-icon "undo" at bounding box center [354, 341] width 22 height 22
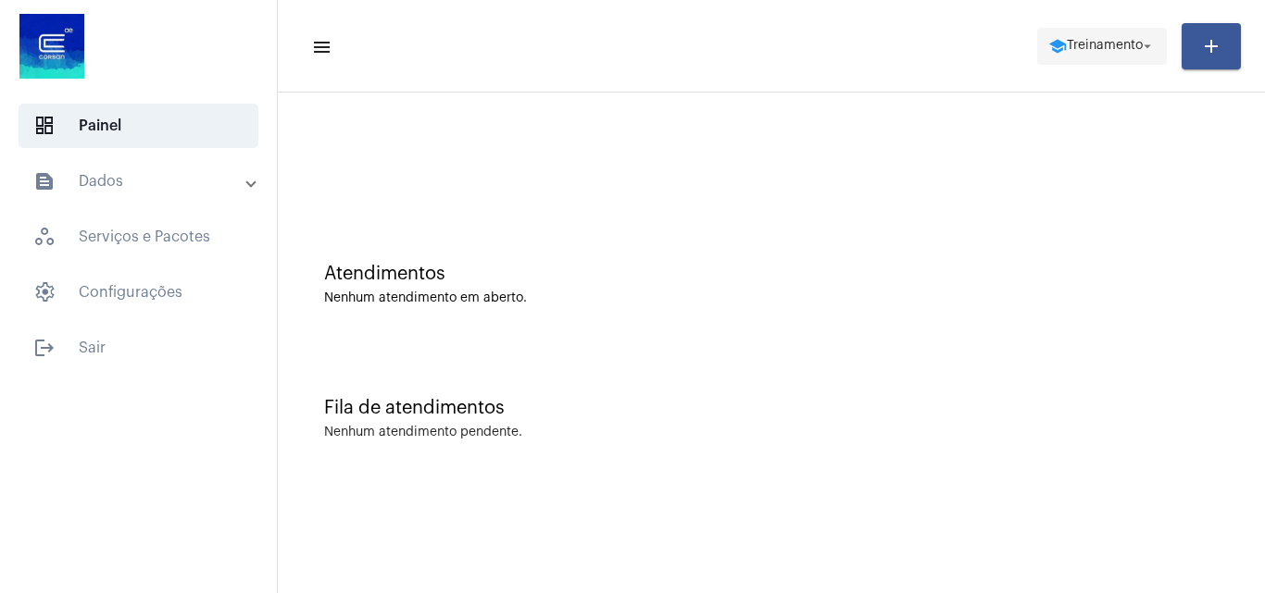
click at [1097, 45] on span "Treinamento" at bounding box center [1104, 46] width 76 height 13
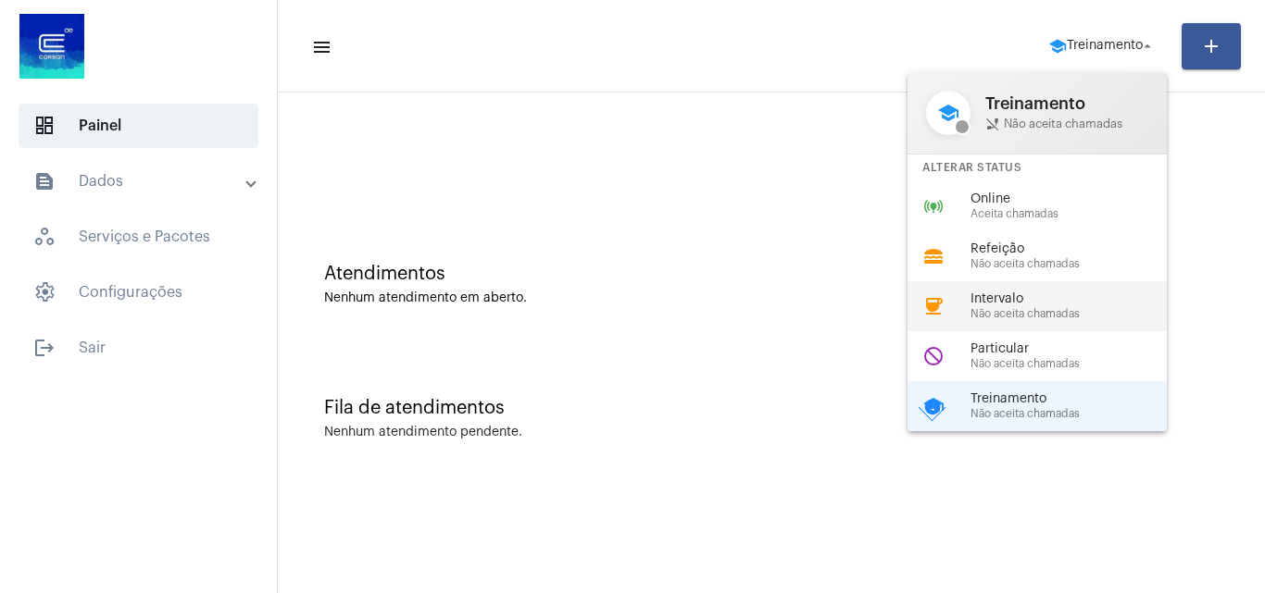
click at [1055, 318] on span "Não aceita chamadas" at bounding box center [1075, 314] width 211 height 12
